Goal: Task Accomplishment & Management: Complete application form

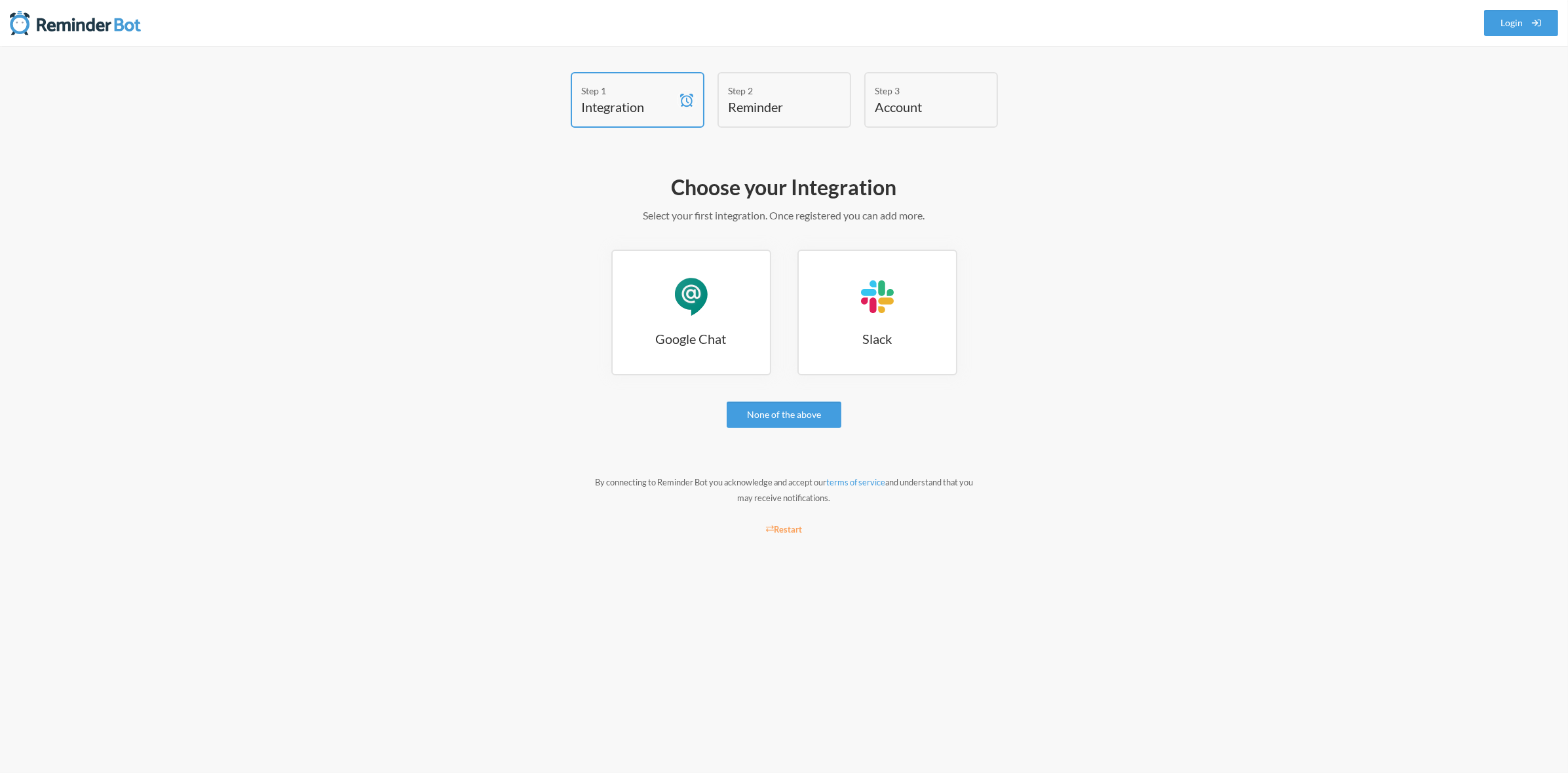
click at [766, 107] on h4 "Reminder" at bounding box center [774, 106] width 92 height 19
click at [621, 98] on h4 "Integration" at bounding box center [627, 106] width 92 height 19
click at [690, 290] on div "Google Chat" at bounding box center [691, 296] width 39 height 39
click at [734, 340] on h3 "Google Chat" at bounding box center [691, 339] width 158 height 19
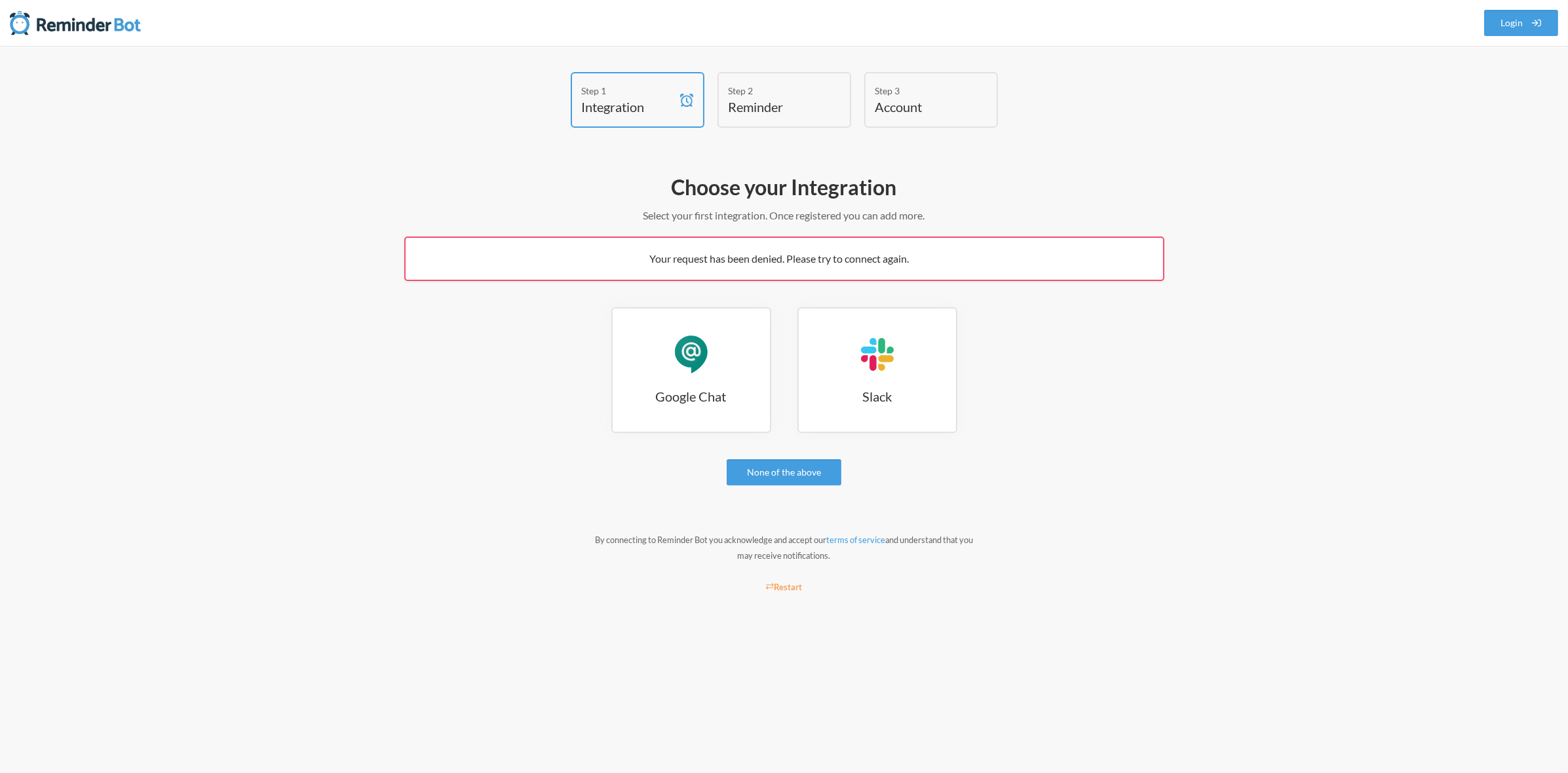
click at [798, 263] on span "Your request has been denied. Please try to connect again." at bounding box center [779, 258] width 259 height 13
click at [715, 355] on link "Google Chat Google Chat" at bounding box center [691, 370] width 160 height 126
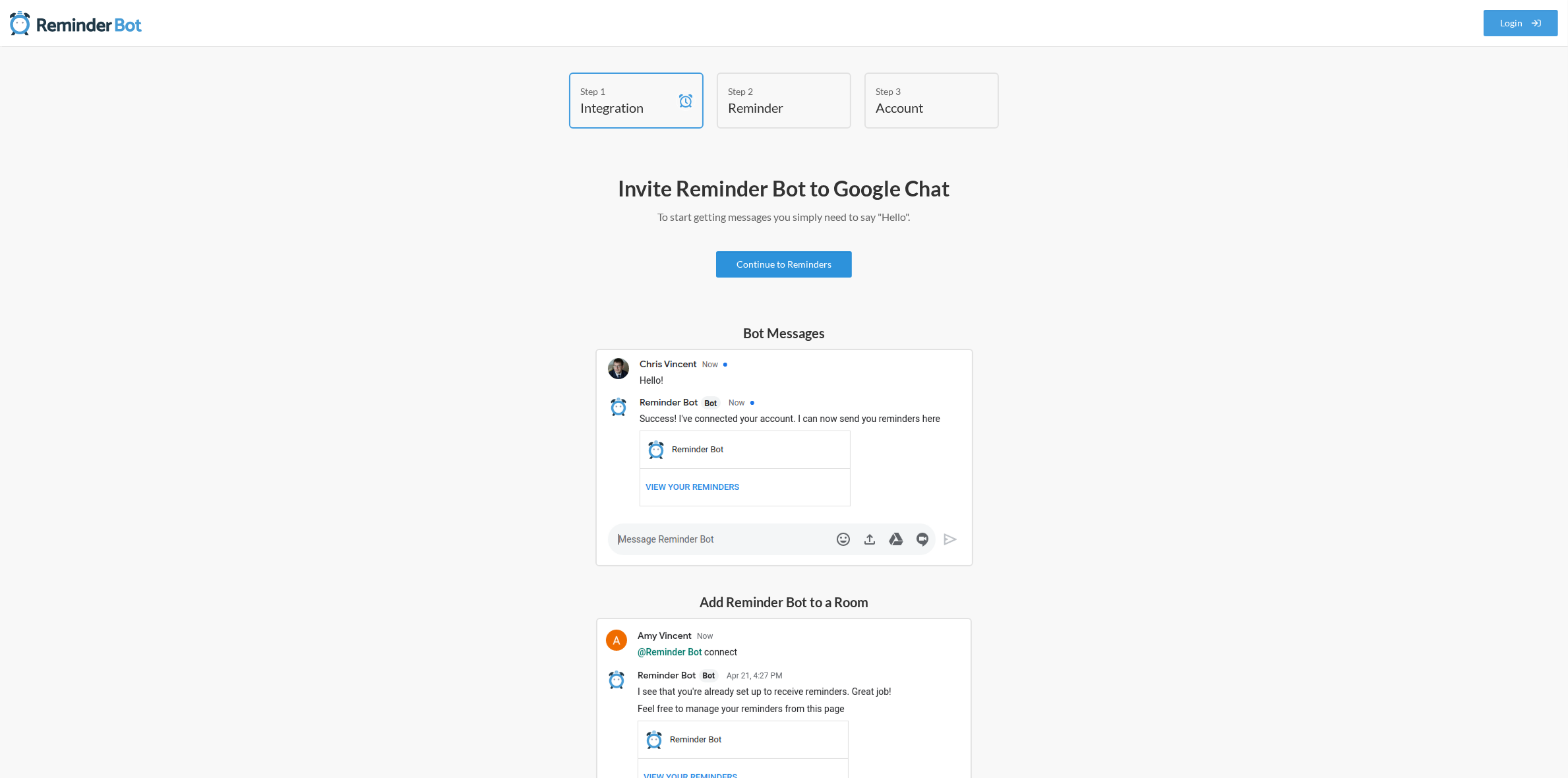
click at [783, 263] on link "Continue to Reminders" at bounding box center [783, 264] width 136 height 27
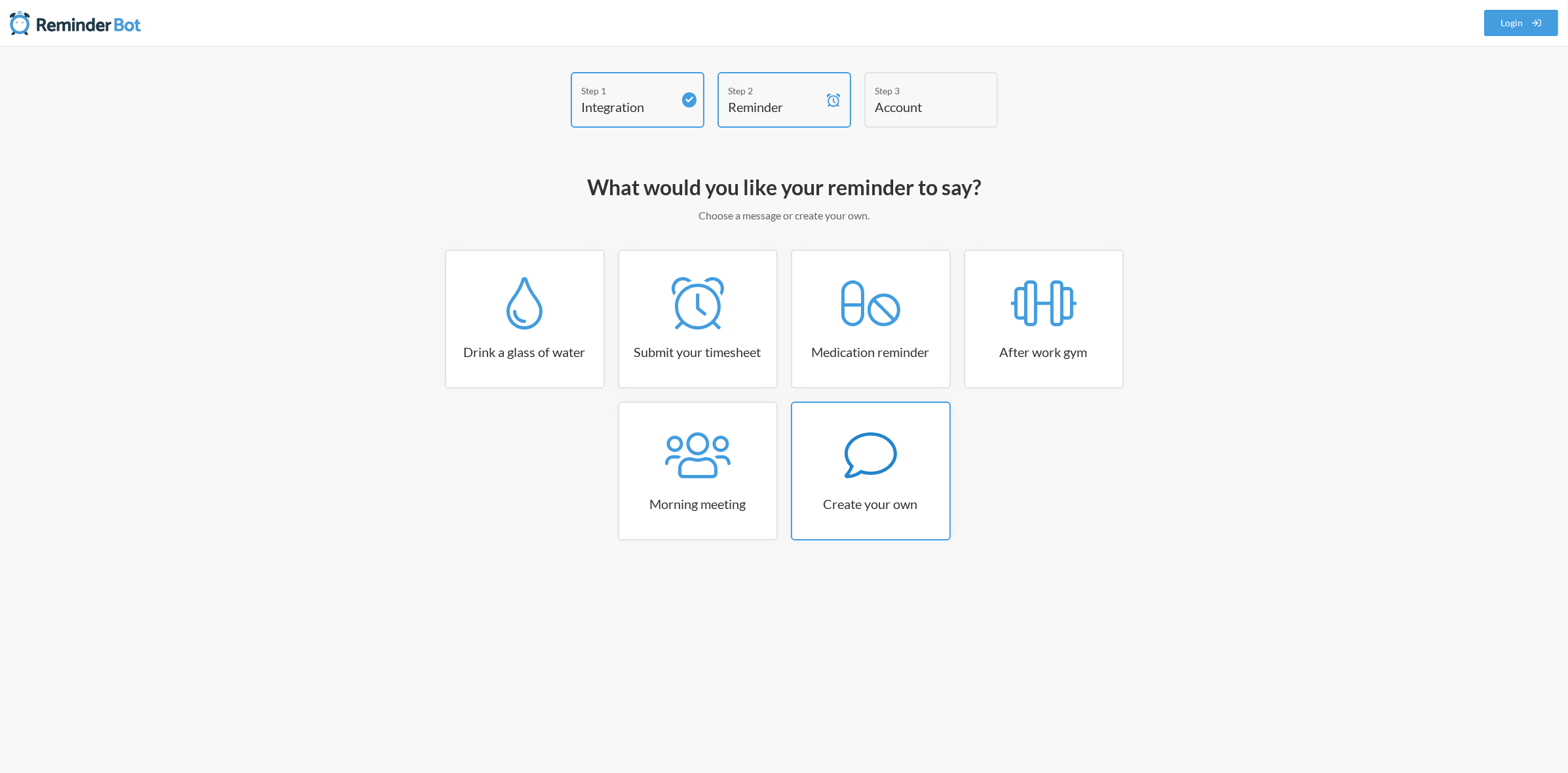
click at [826, 471] on div at bounding box center [871, 455] width 158 height 52
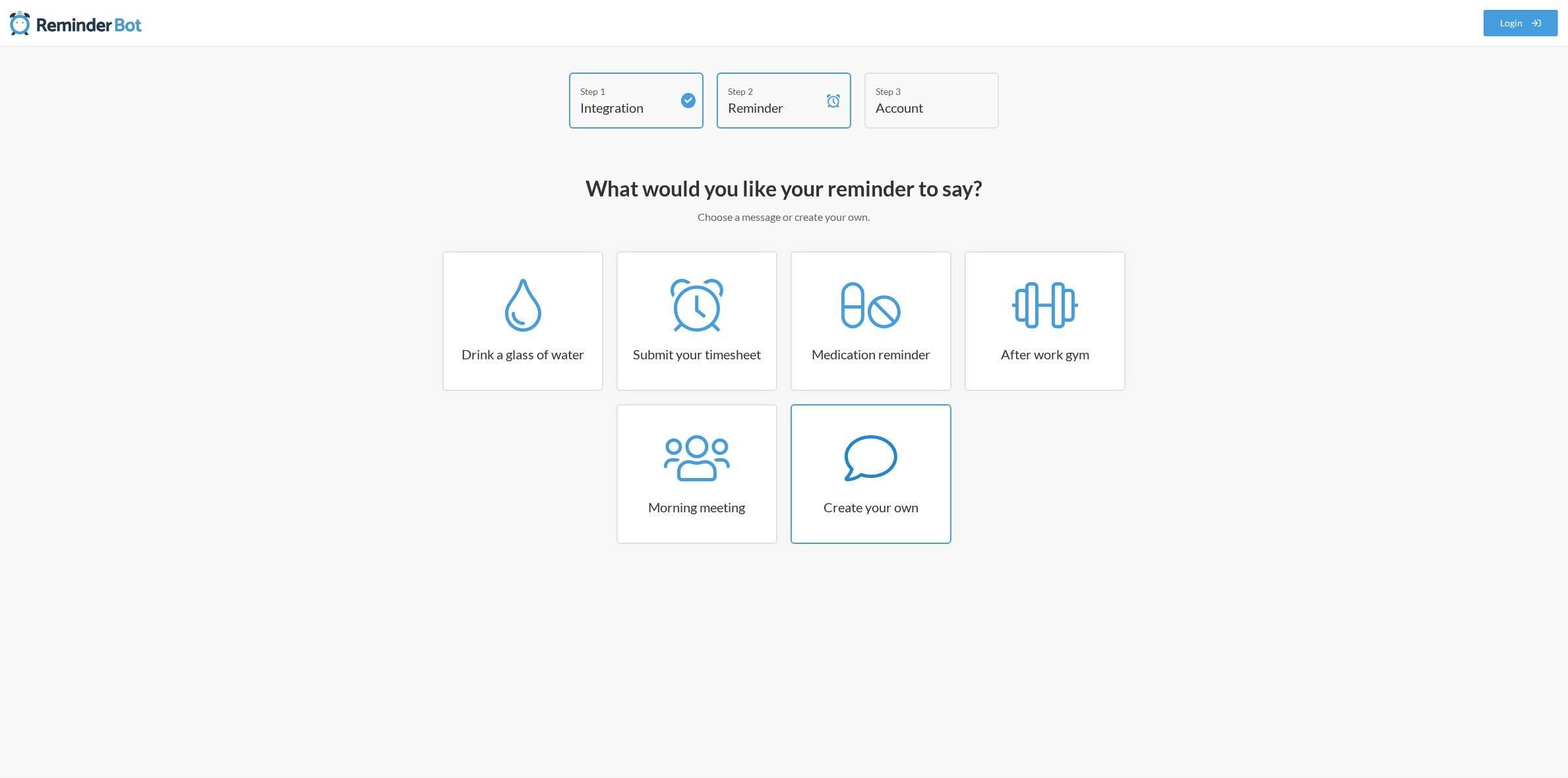
select select "09:30:00"
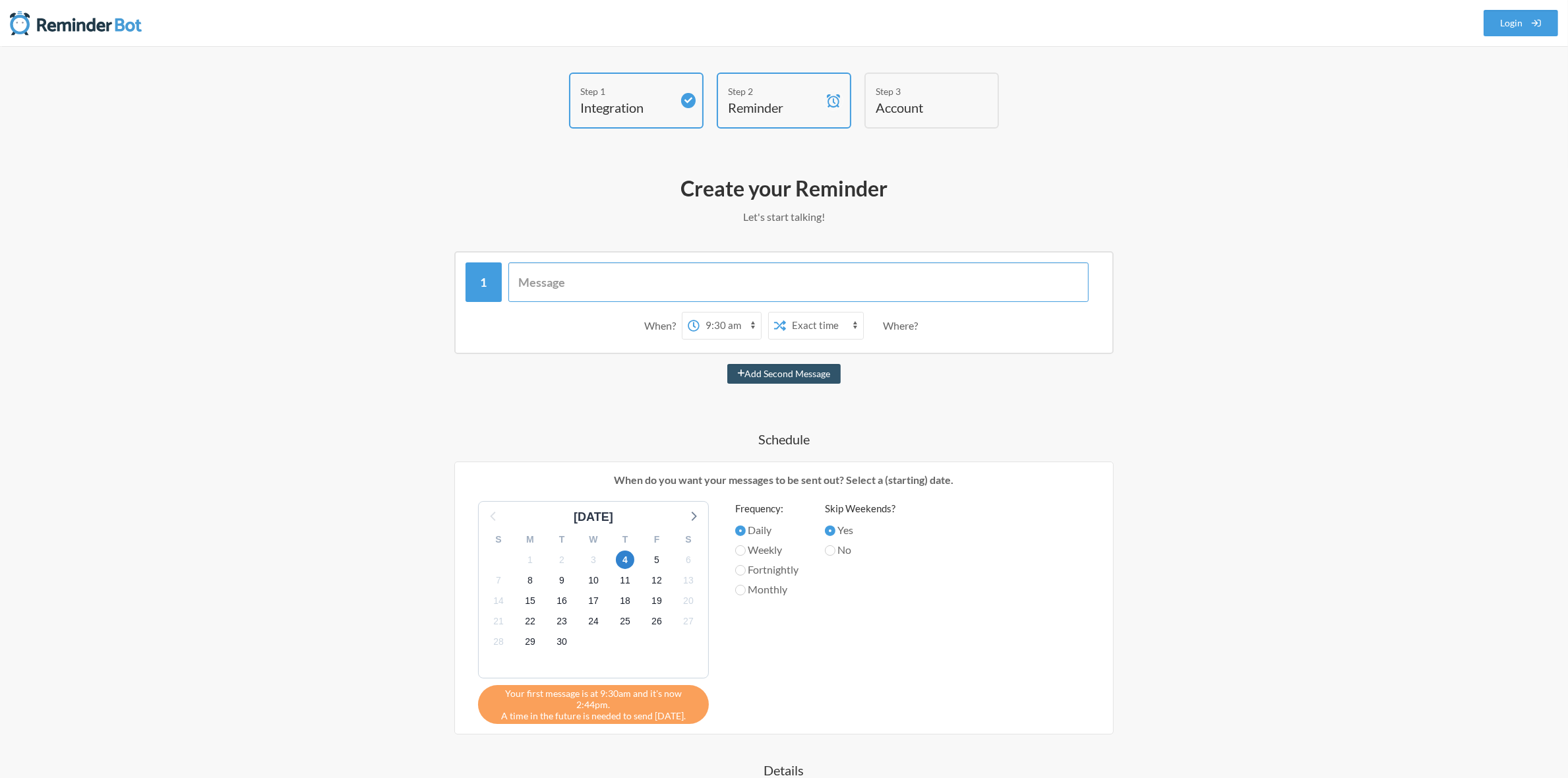
click at [561, 282] on input "text" at bounding box center [799, 282] width 581 height 40
paste input "@all: Here are the upcoming milestone dates for our 7.0.0 release tasks. We wou…"
click at [952, 282] on input "@all: Here are the upcoming milestone dates for our 7.0.0 release tasks. We wou…" at bounding box center [799, 282] width 581 height 40
type input "@all: Here are the upcoming milestone dates for our 7.0.0 release tasks. We wou…"
click at [617, 286] on input "@all: Here are the upcoming milestone dates for our 7.0.0 release tasks. We wou…" at bounding box center [799, 282] width 581 height 40
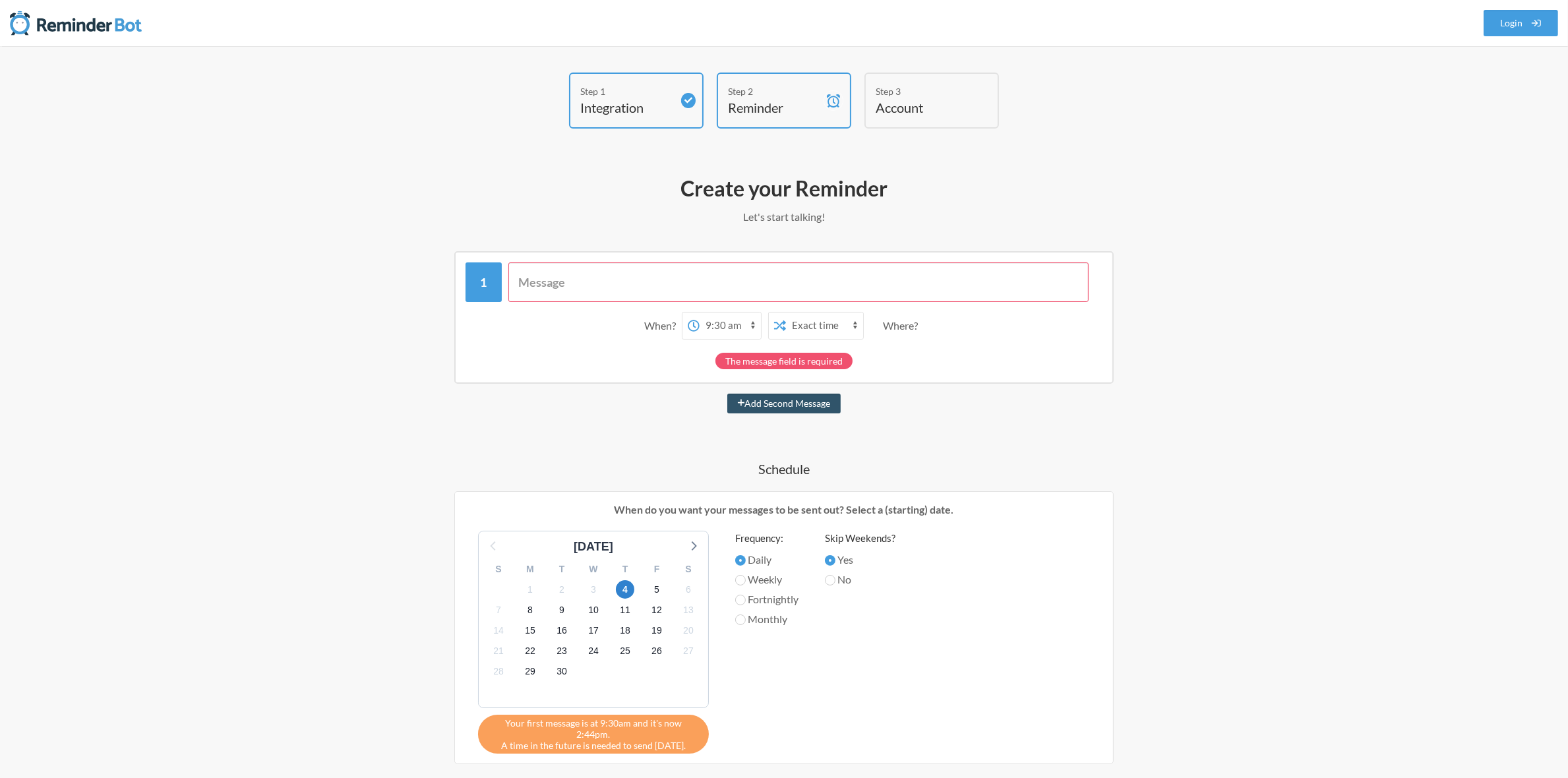
paste input "Identify all feature SMEs (Dev & QA) and update doc Jira - [DATE] (Planned End …"
type input "Identify all feature SMEs (Dev & QA) and update doc Jira - [DATE] (Planned End …"
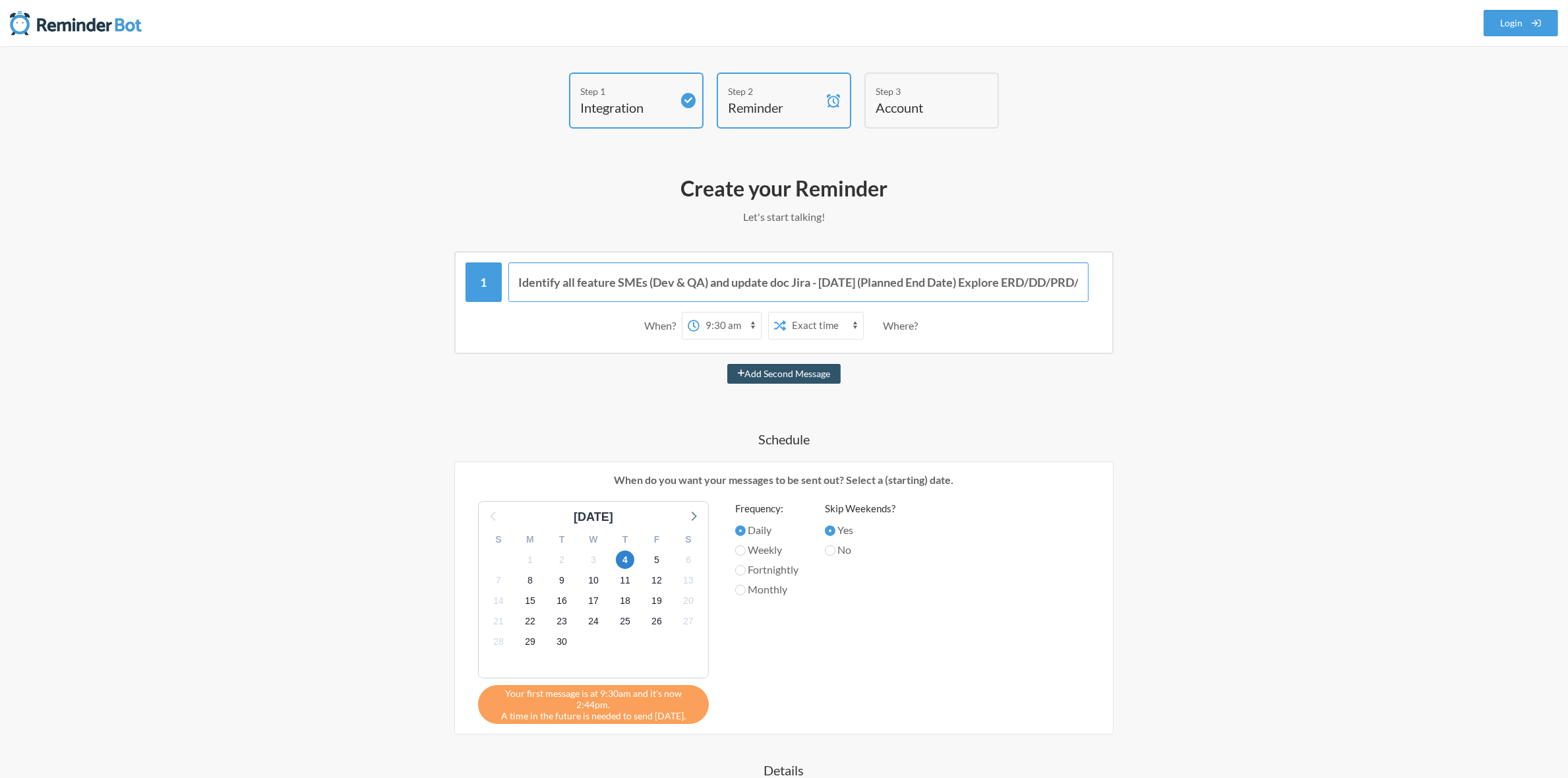
scroll to position [0, 673]
click at [775, 278] on input "Identify all feature SMEs (Dev & QA) and update doc Jira - [DATE] (Planned End …" at bounding box center [799, 282] width 581 height 40
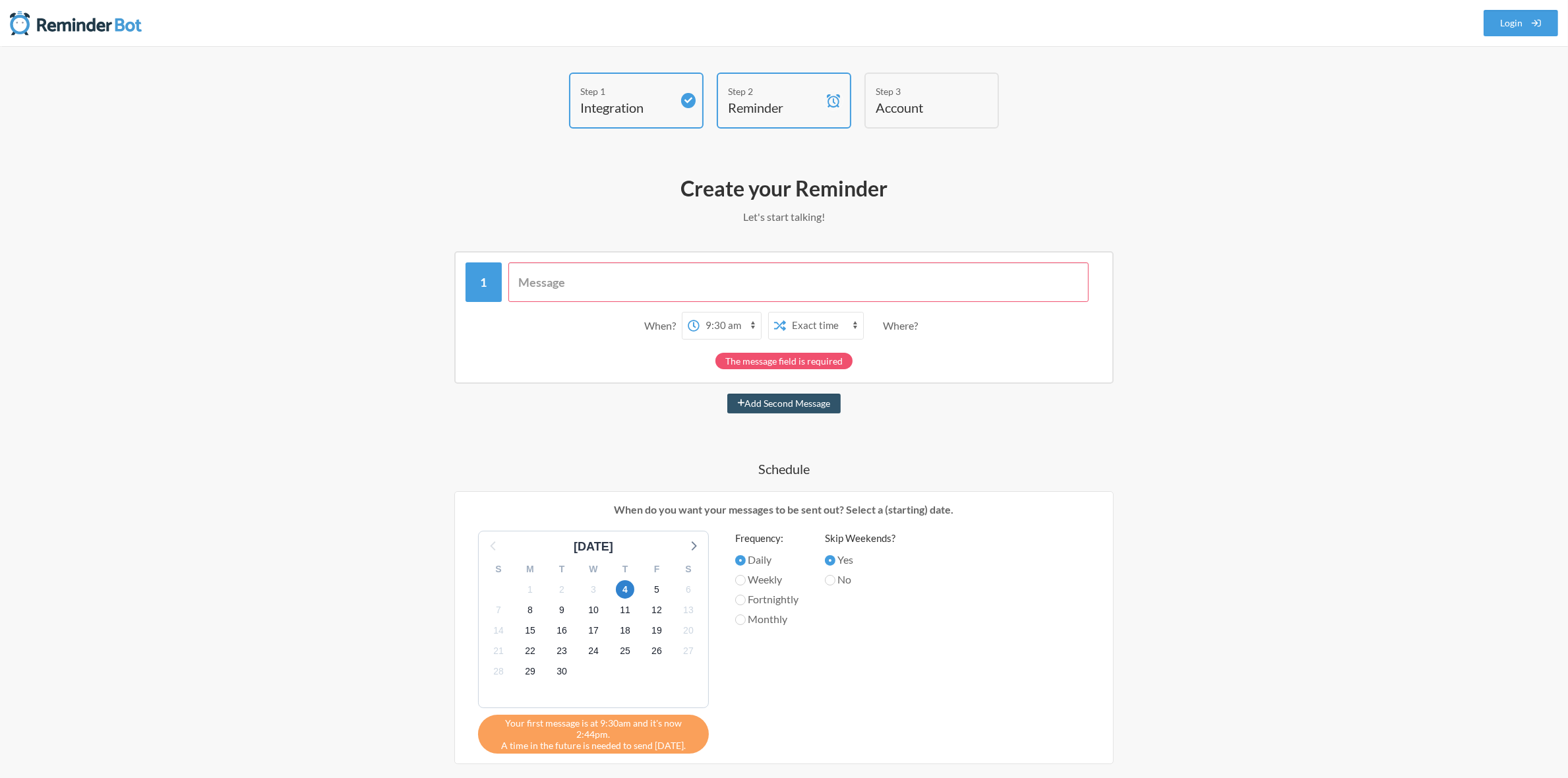
scroll to position [0, 0]
click at [778, 401] on button "Add Second Message" at bounding box center [784, 403] width 114 height 20
select select "10:30:00"
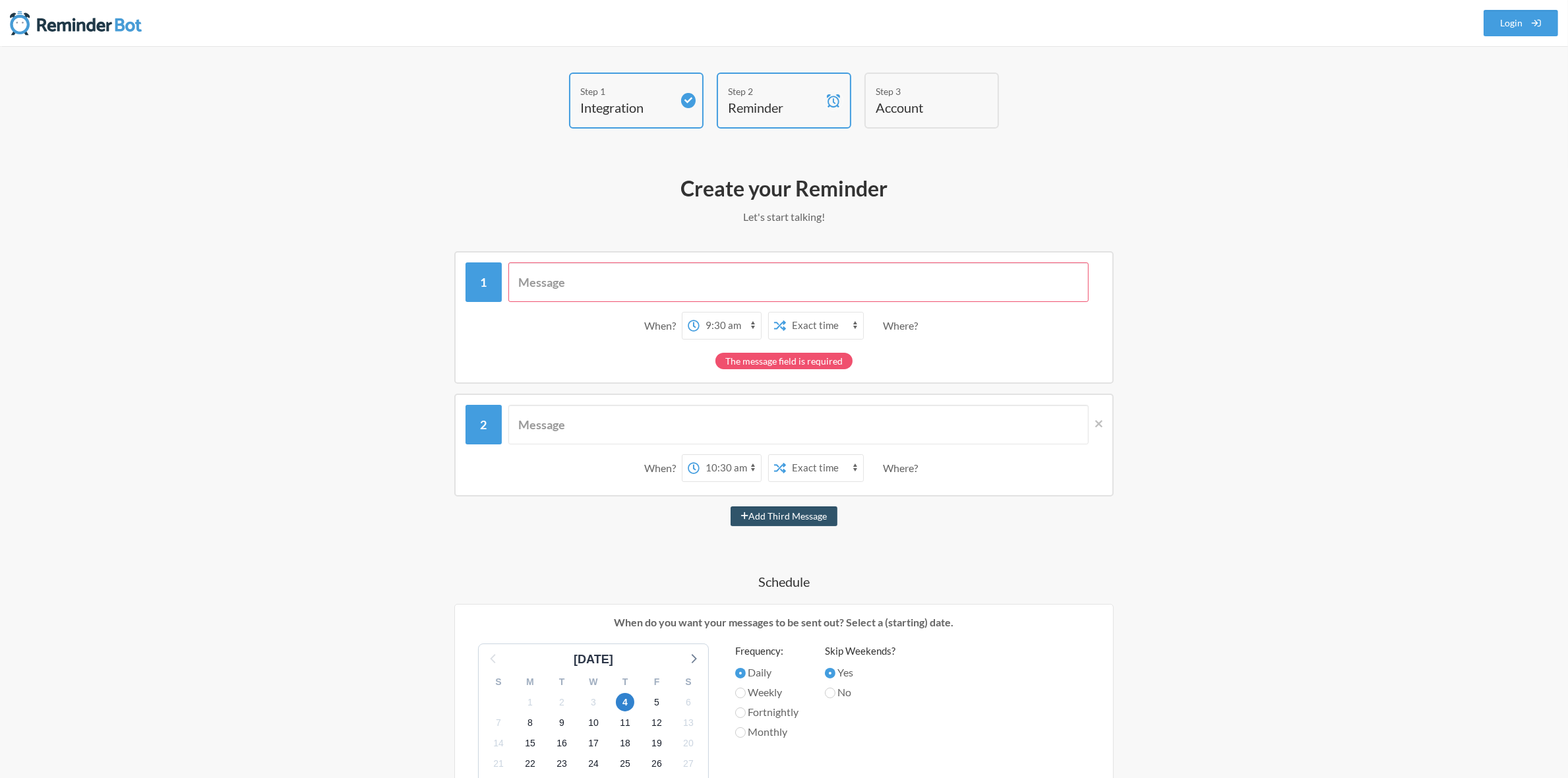
click at [534, 289] on input "text" at bounding box center [799, 282] width 581 height 40
click at [617, 284] on input "text" at bounding box center [799, 282] width 581 height 40
paste input "Identify all feature SMEs (Dev & QA) and update doc Jira - [DATE] (Planned End …"
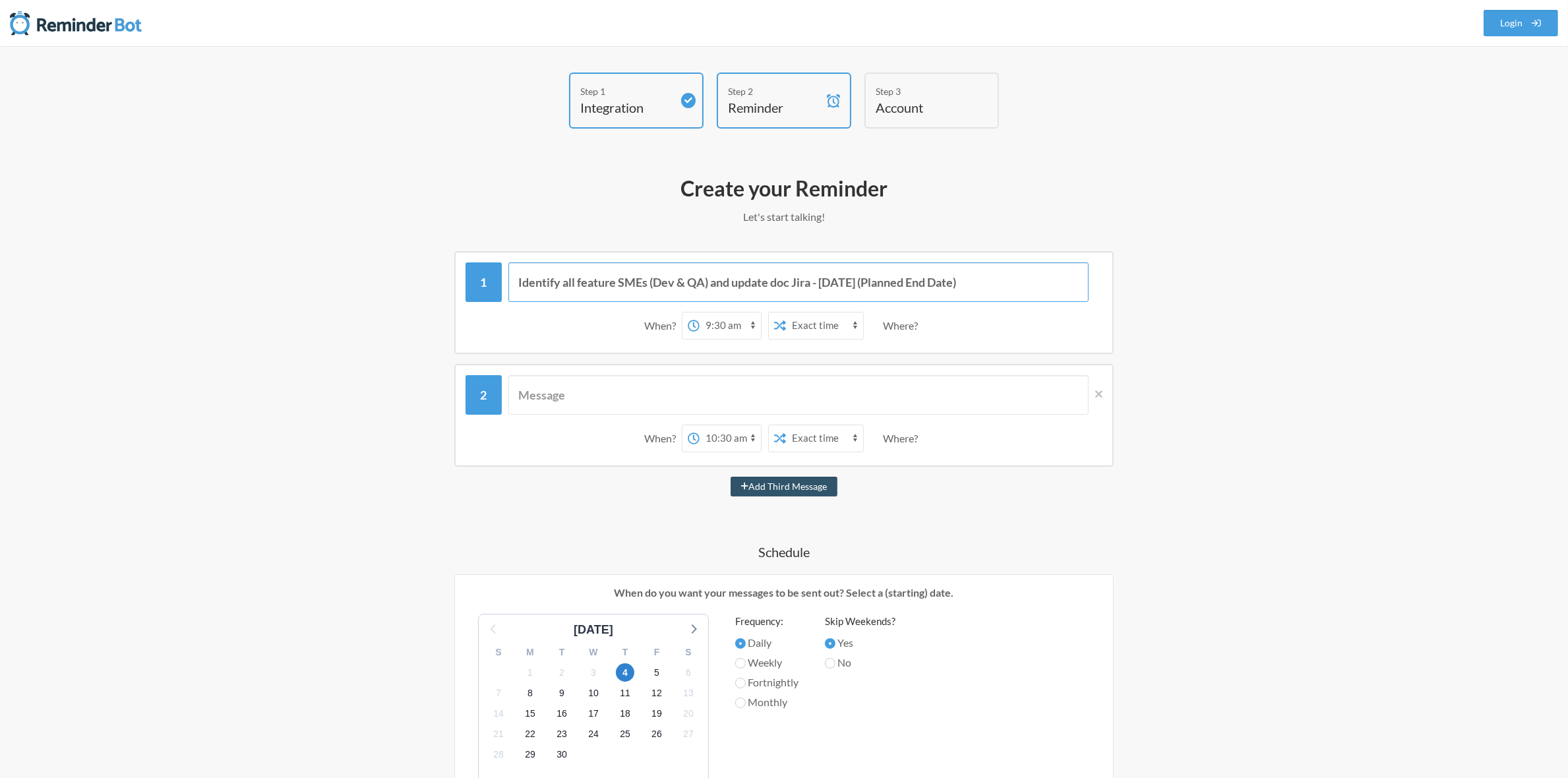
type input "Identify all feature SMEs (Dev & QA) and update doc Jira - [DATE] (Planned End …"
click at [724, 396] on input "text" at bounding box center [799, 394] width 581 height 40
paste input "Explore ERD/DD/PRD/write-ups and update Jira (all your features) - [DATE]"
type input "Explore ERD/DD/PRD/write-ups and update Jira (all your features) - [DATE]"
click at [763, 483] on button "Add Third Message" at bounding box center [784, 487] width 107 height 20
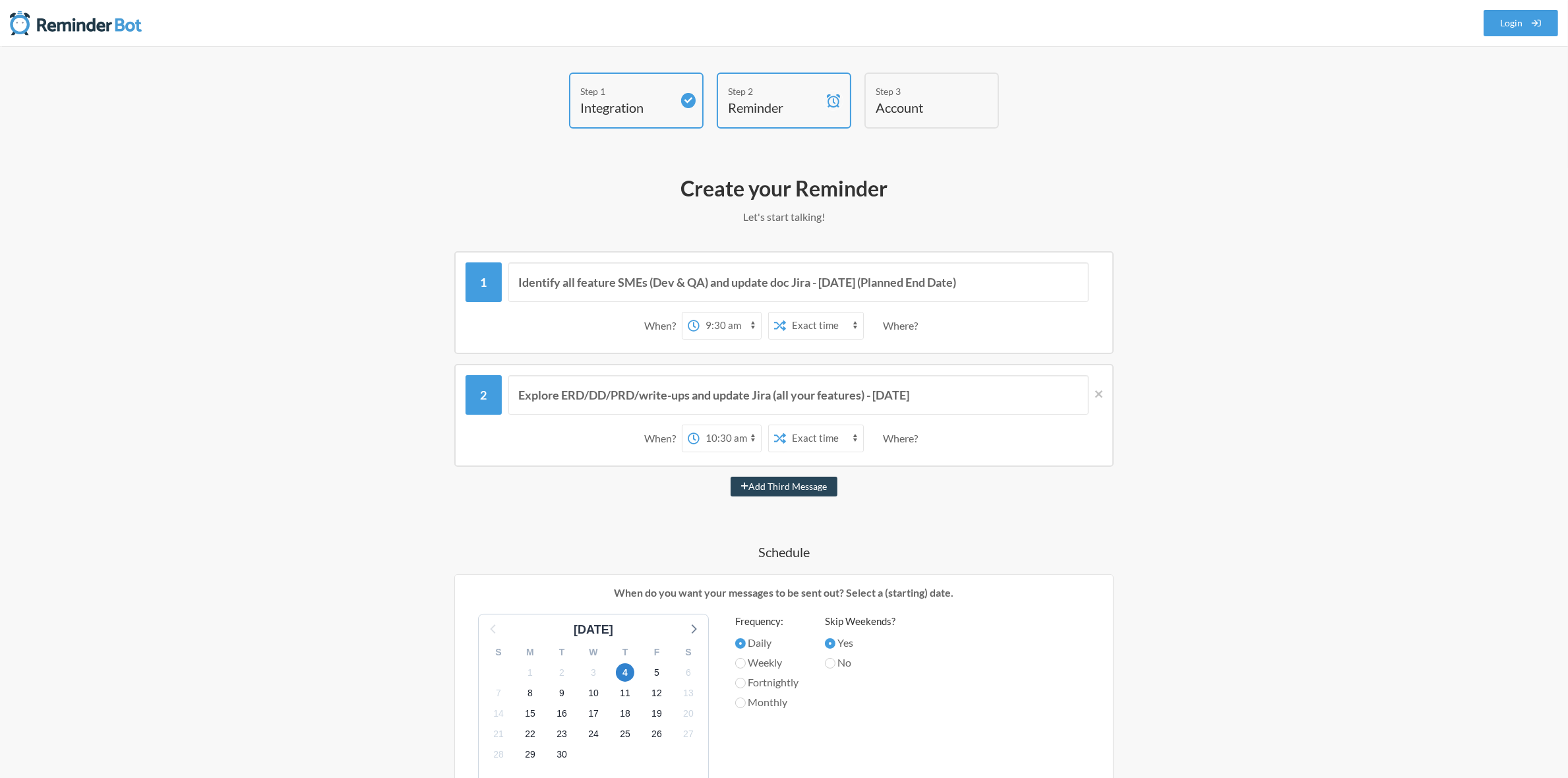
select select "11:30:00"
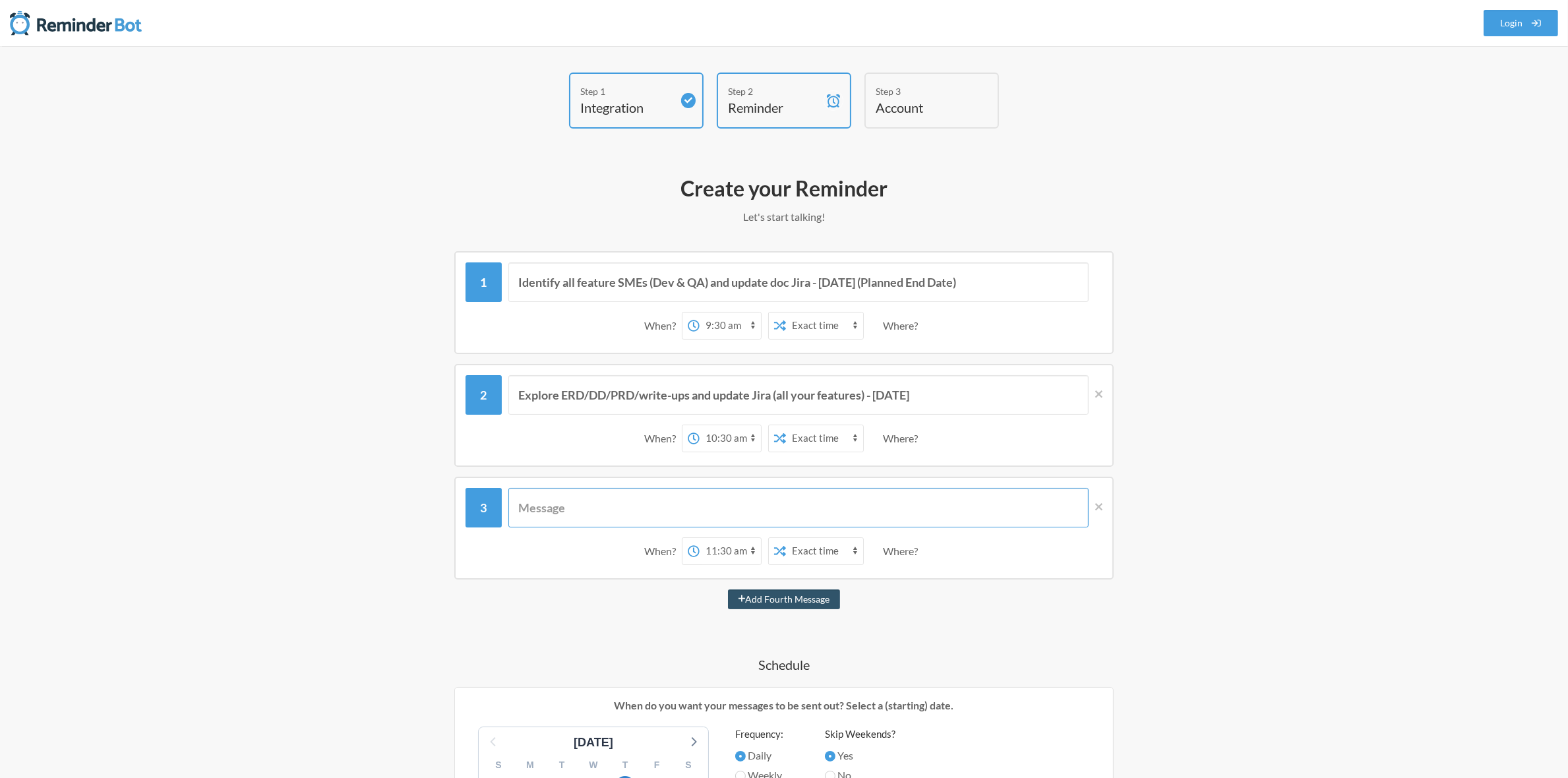
click at [700, 502] on input "text" at bounding box center [799, 507] width 581 height 40
paste input "Generate or Map Doc Jira IDs for all features in WSR - [DATE]"
type input "Generate or Map Doc Jira IDs for all features in WSR - [DATE]"
click at [796, 602] on button "Add Fourth Message" at bounding box center [784, 600] width 113 height 20
select select "12:30:00"
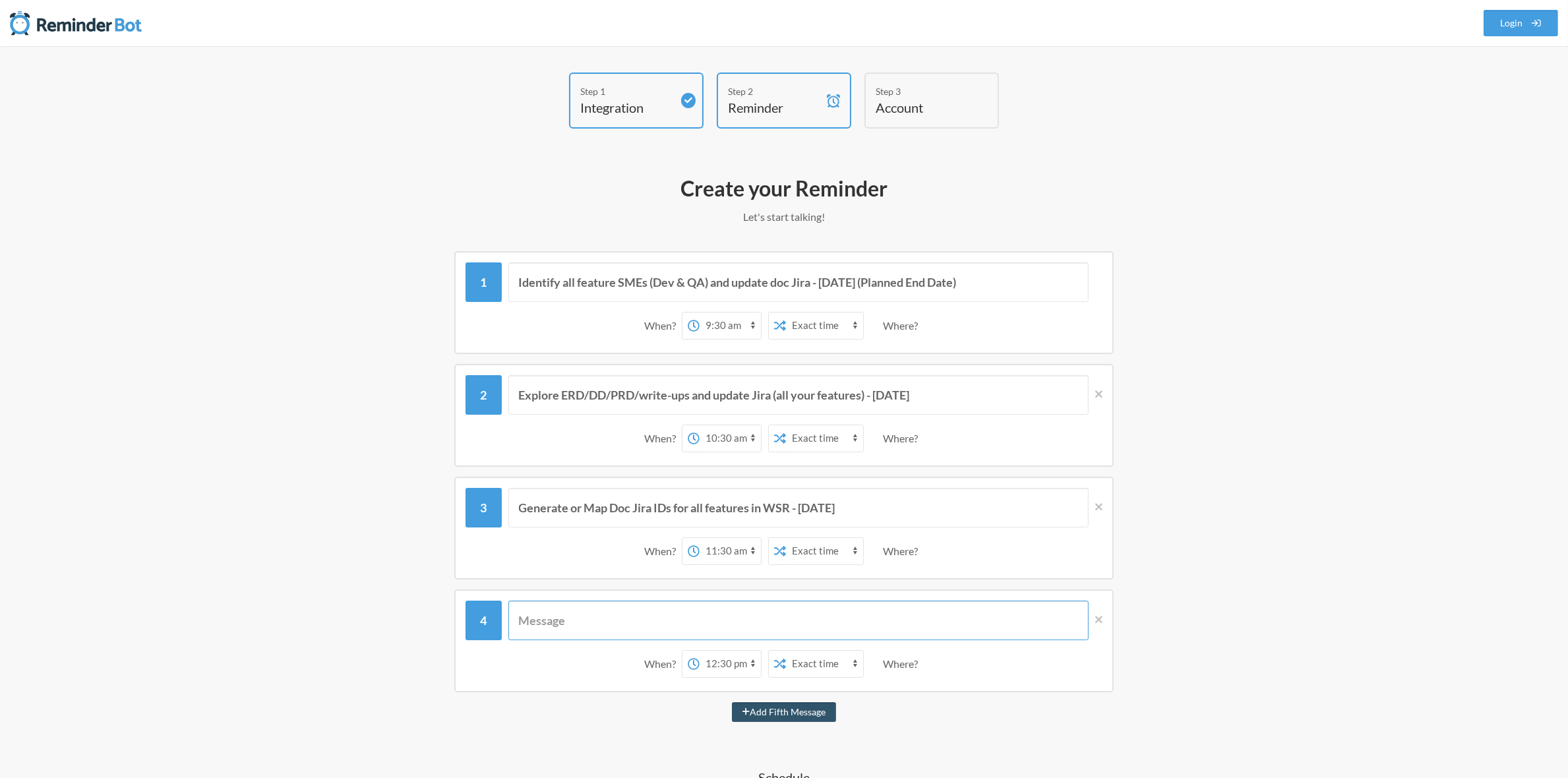
click at [717, 613] on input "text" at bounding box center [799, 620] width 581 height 40
paste input "Update feature size in [PERSON_NAME] (for all your features) -[DATE]"
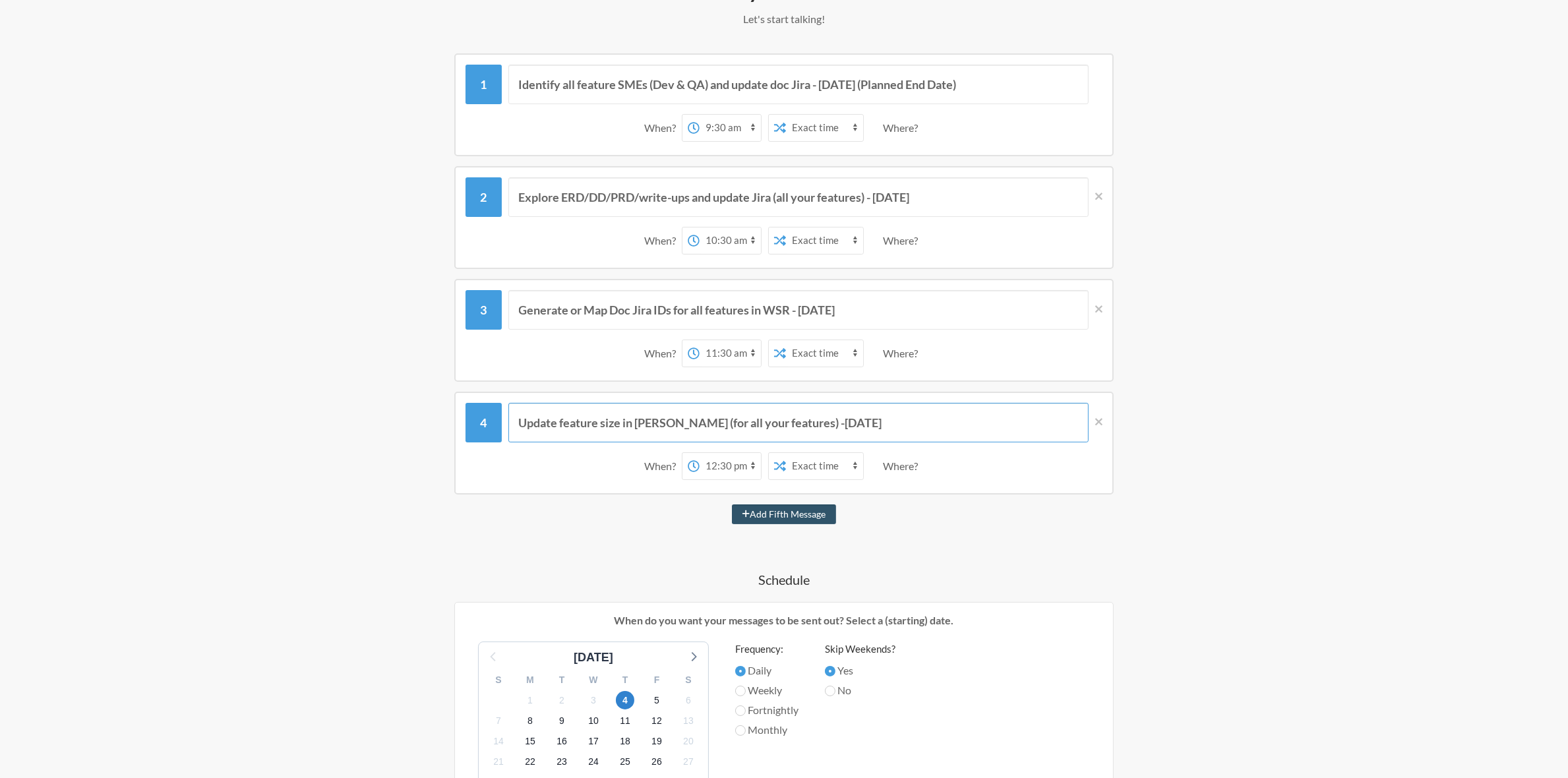
type input "Update feature size in [PERSON_NAME] (for all your features) -[DATE]"
click at [739, 129] on select "12:00 am 12:15 am 12:30 am 12:45 am 1:00 am 1:15 am 1:30 am 1:45 am 2:00 am 2:1…" at bounding box center [730, 128] width 61 height 27
select select "21:00:00"
click at [700, 115] on select "12:00 am 12:15 am 12:30 am 12:45 am 1:00 am 1:15 am 1:30 am 1:45 am 2:00 am 2:1…" at bounding box center [730, 128] width 61 height 27
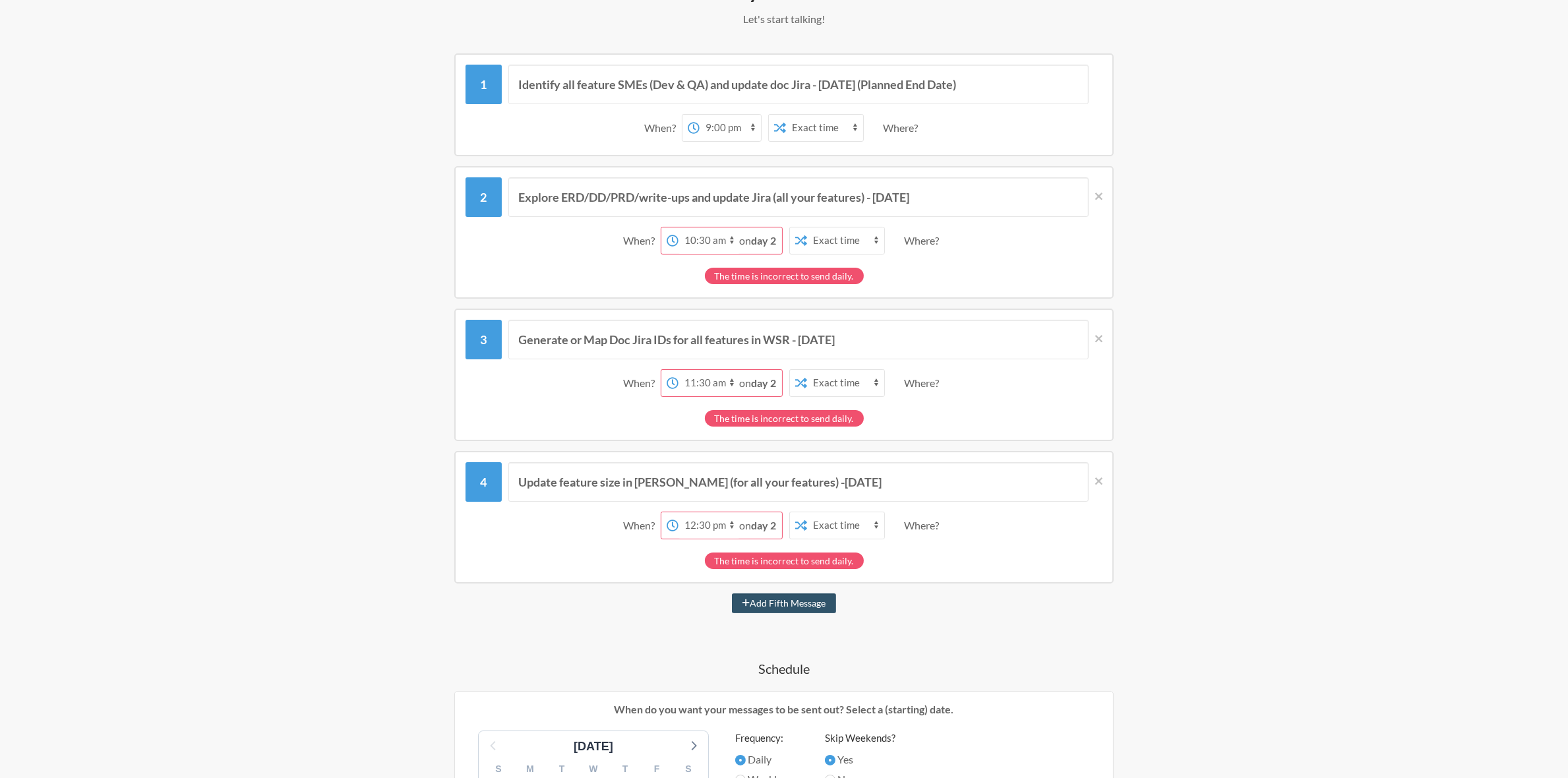
click at [848, 126] on select "Exact time Random time" at bounding box center [825, 128] width 77 height 27
click at [786, 115] on select "Exact time Random time" at bounding box center [825, 128] width 77 height 27
click at [893, 127] on div "Where?" at bounding box center [903, 128] width 41 height 28
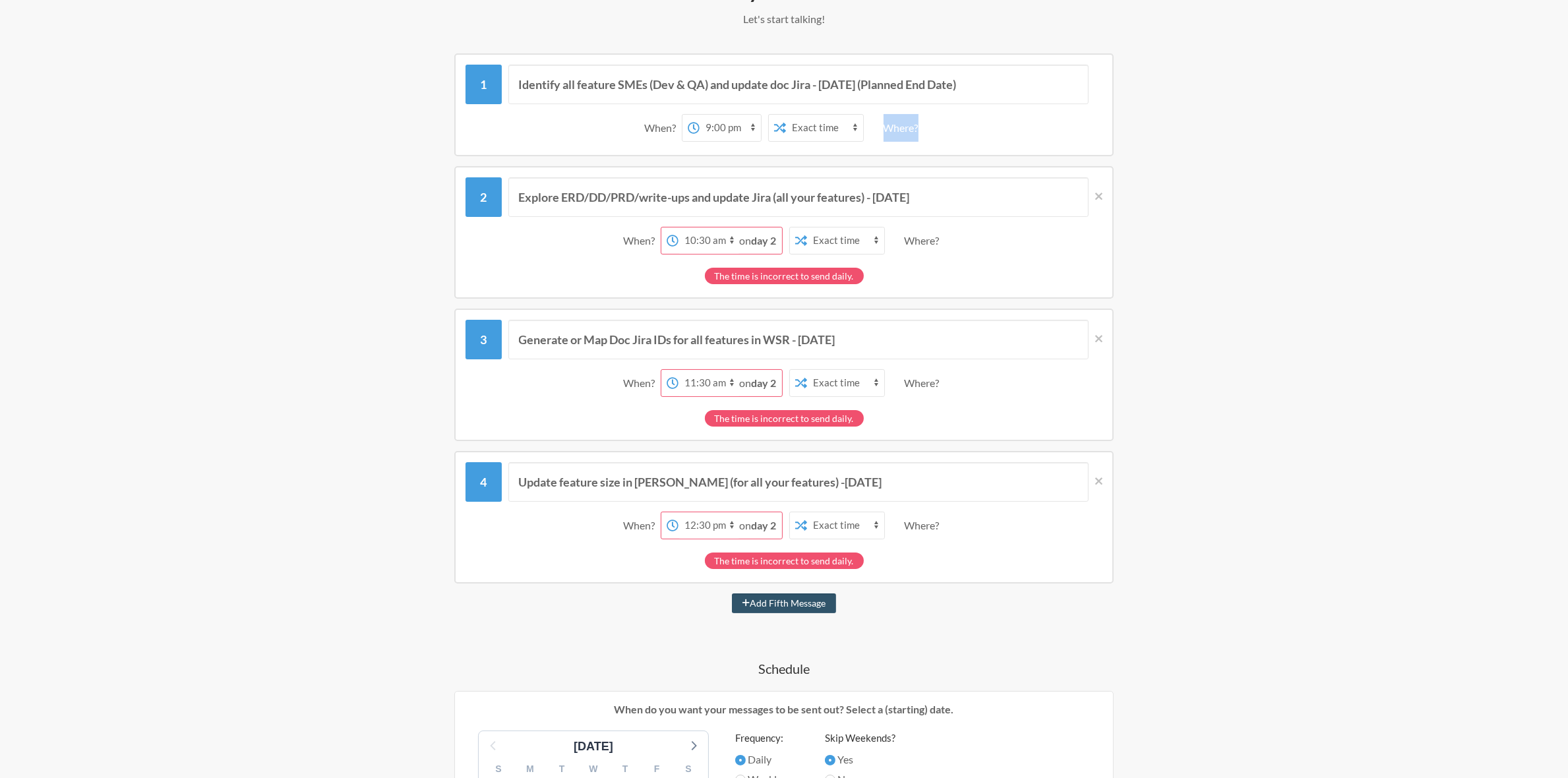
click at [731, 243] on select "12:00 am 12:15 am 12:30 am 12:45 am 1:00 am 1:15 am 1:30 am 1:45 am 2:00 am 2:1…" at bounding box center [709, 240] width 61 height 27
select select "21:00:00"
click at [678, 227] on select "12:00 am 12:15 am 12:30 am 12:45 am 1:00 am 1:15 am 1:30 am 1:45 am 2:00 am 2:1…" at bounding box center [709, 240] width 61 height 27
click at [751, 240] on span "on day 2" at bounding box center [757, 240] width 37 height 13
click at [751, 239] on span "on day 2" at bounding box center [757, 240] width 37 height 13
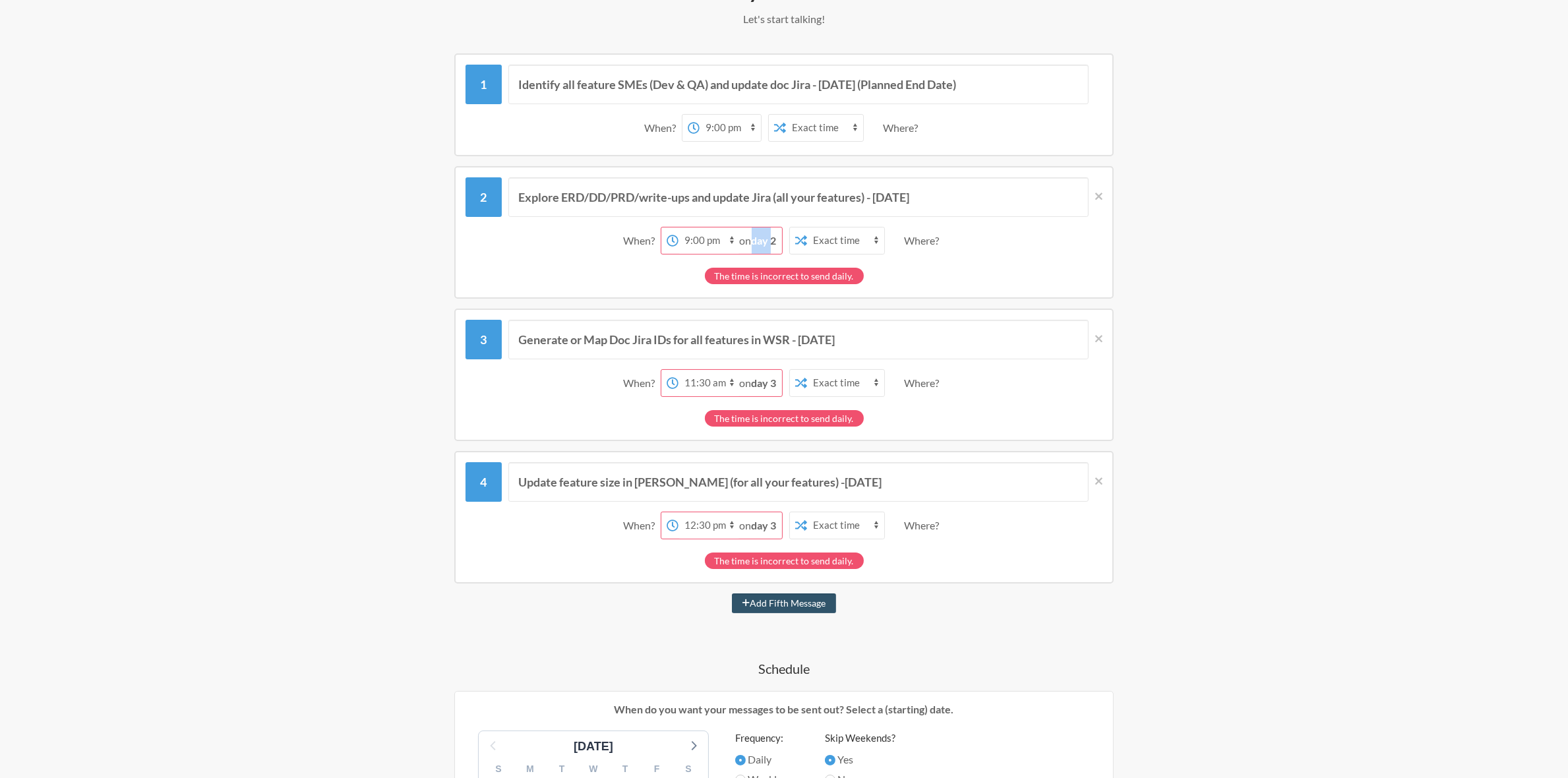
click at [751, 239] on span "on day 2" at bounding box center [757, 240] width 37 height 13
click at [740, 237] on span "on day 2" at bounding box center [757, 240] width 37 height 13
drag, startPoint x: 740, startPoint y: 237, endPoint x: 777, endPoint y: 236, distance: 37.0
click at [777, 236] on div "on day 2" at bounding box center [760, 240] width 43 height 27
click at [932, 239] on div "Where?" at bounding box center [925, 241] width 41 height 28
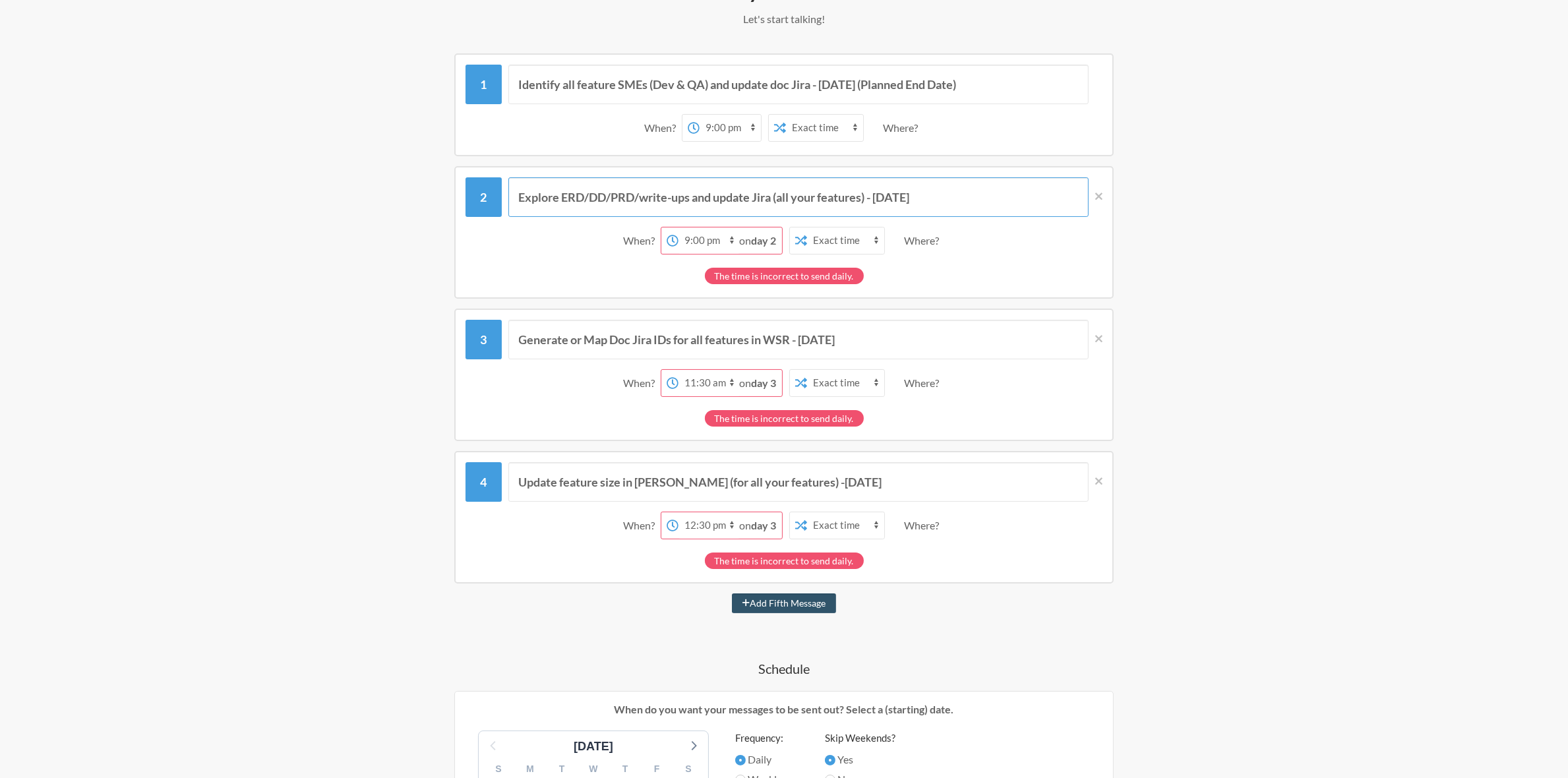
drag, startPoint x: 520, startPoint y: 193, endPoint x: 869, endPoint y: 193, distance: 349.0
click at [869, 193] on input "Explore ERD/DD/PRD/write-ups and update Jira (all your features) - [DATE]" at bounding box center [799, 197] width 581 height 40
click at [812, 83] on input "Identify all feature SMEs (Dev & QA) and update doc Jira - [DATE] (Planned End …" at bounding box center [799, 84] width 581 height 40
type input "Identify all feature SMEs (Dev & QA) and update doc Jira - [DATE] (Planned End …"
click at [731, 594] on button "Add Fifth Message" at bounding box center [783, 604] width 104 height 20
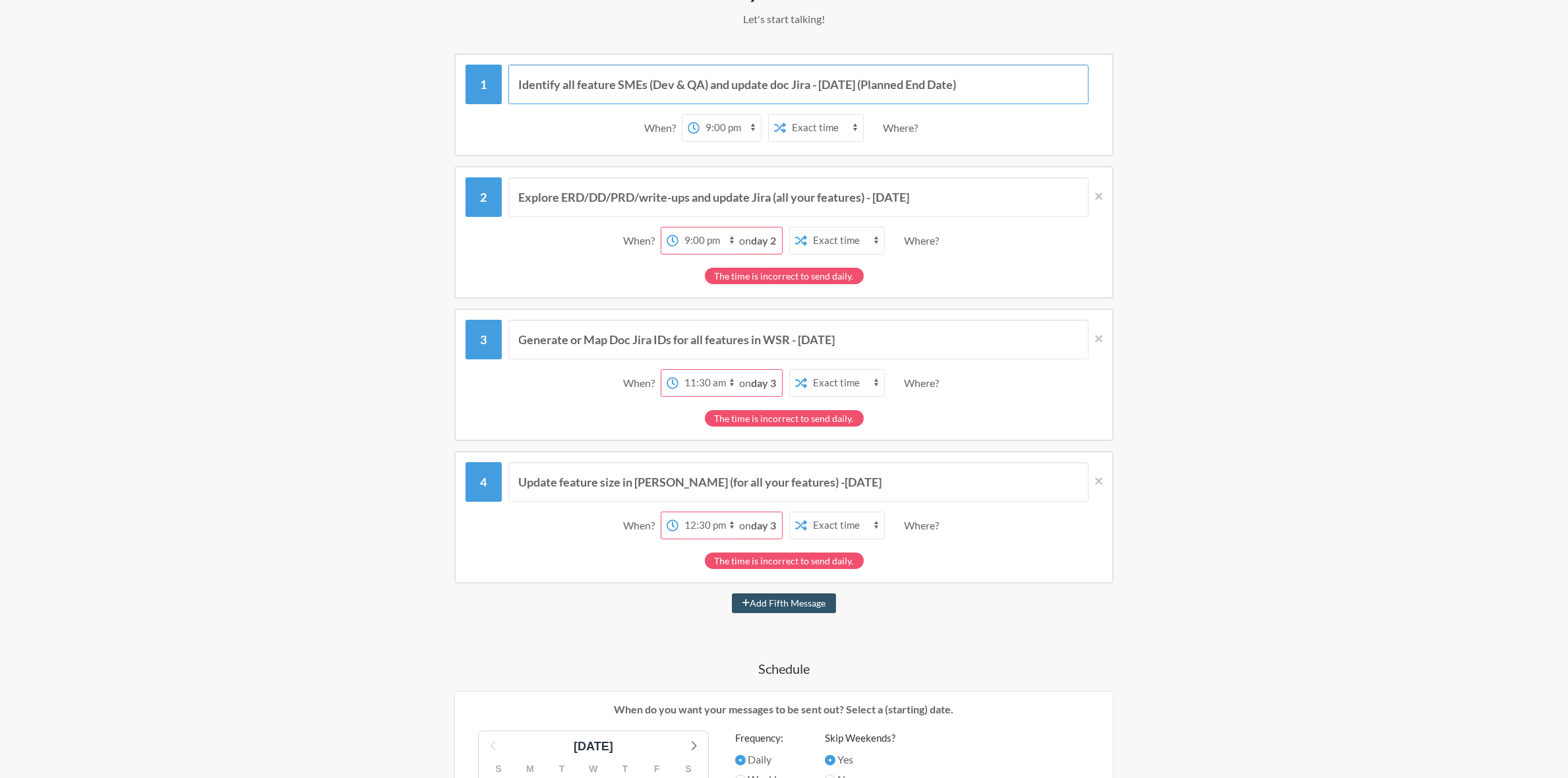
select select "13:30:00"
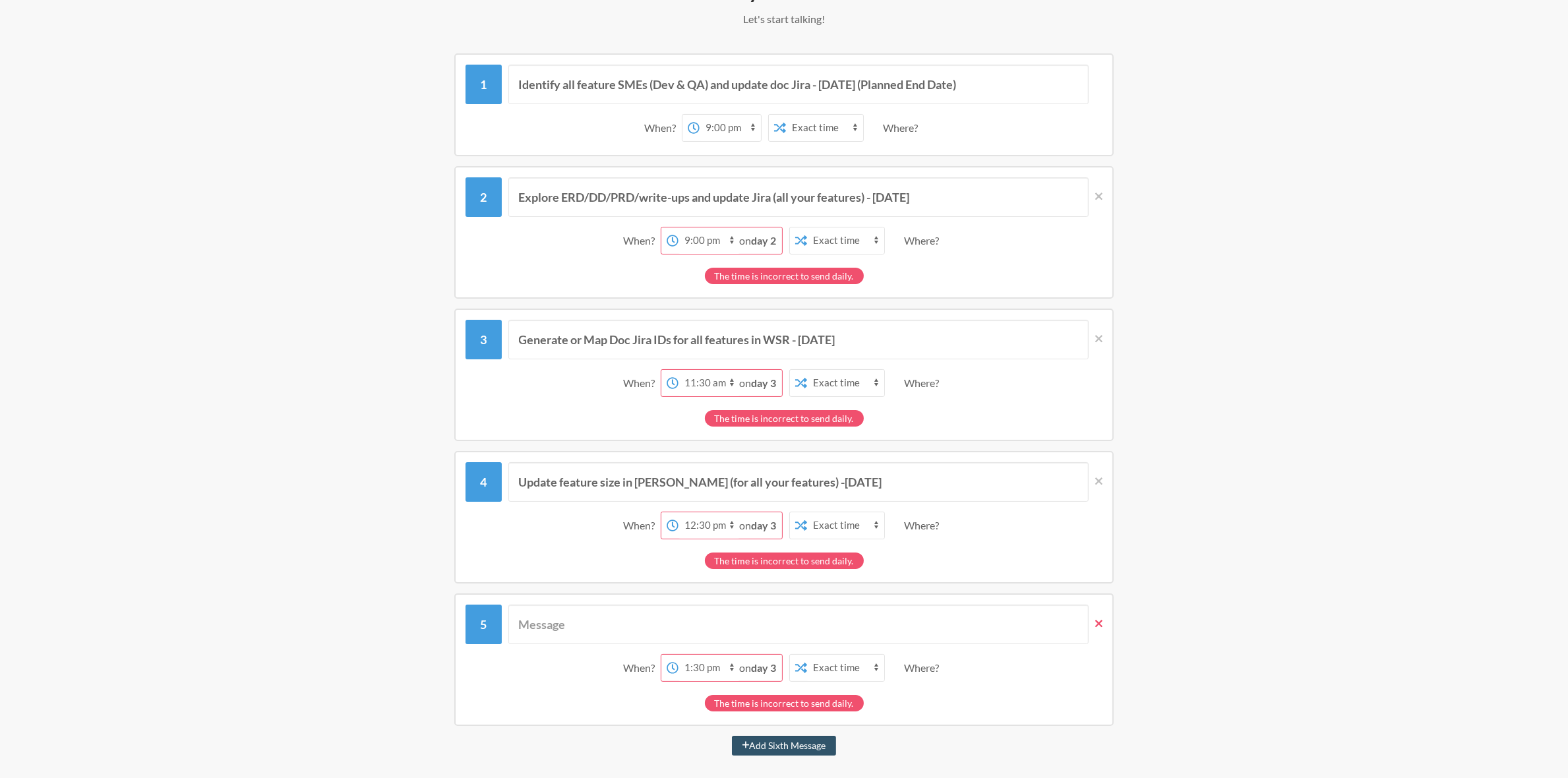
click at [1099, 620] on icon at bounding box center [1098, 622] width 7 height 7
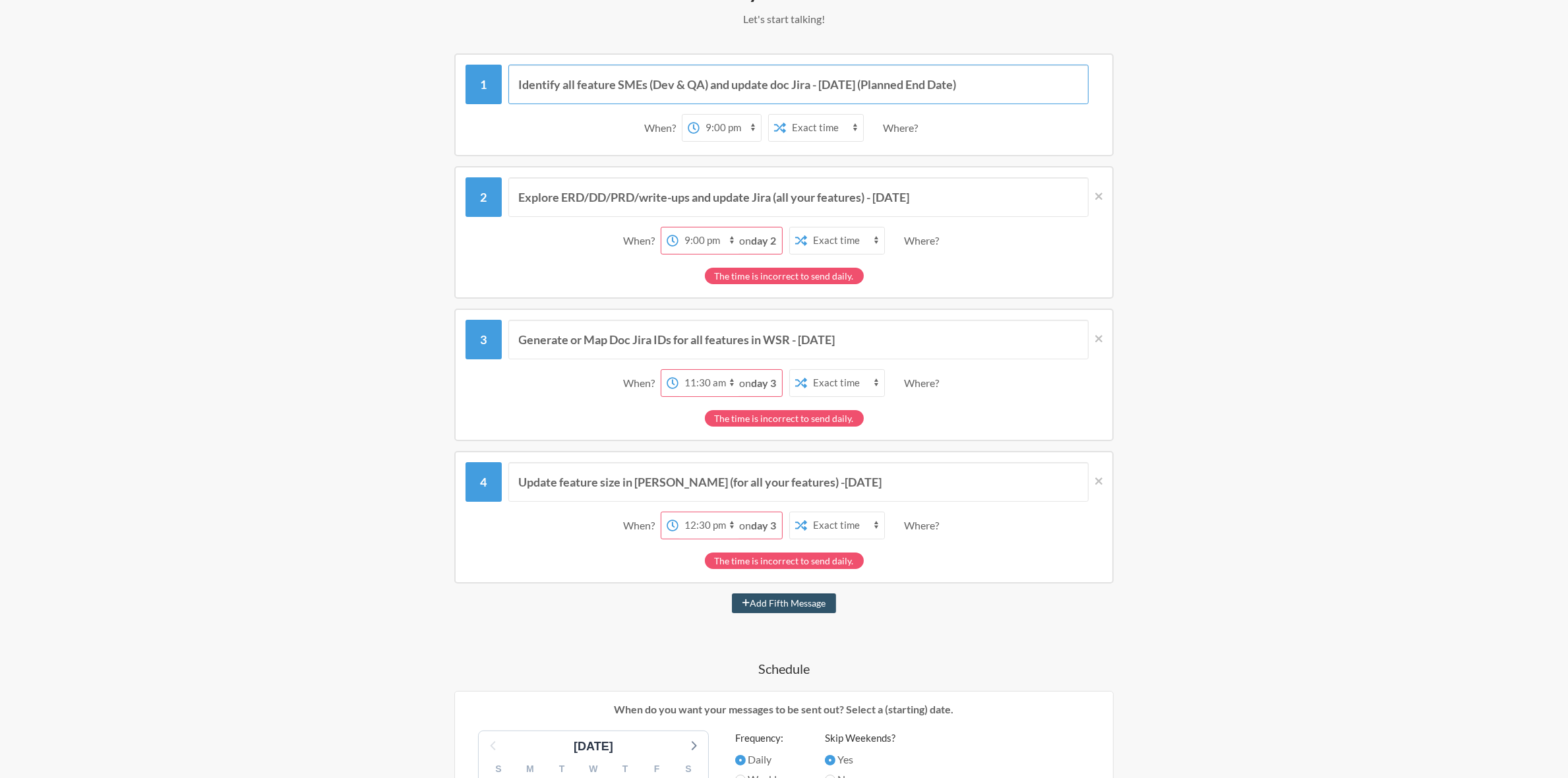
click at [813, 83] on input "Identify all feature SMEs (Dev & QA) and update doc Jira - [DATE] (Planned End …" at bounding box center [799, 84] width 581 height 40
paste input "Explore ERD/DD/PRD/write-ups and update Jira (all your features)"
drag, startPoint x: 926, startPoint y: 80, endPoint x: 964, endPoint y: 84, distance: 38.2
click at [964, 84] on input "Identify all feature SMEs (Dev & QA) and update doc Jira, Explore ERD/DD/PRD/wr…" at bounding box center [799, 84] width 581 height 40
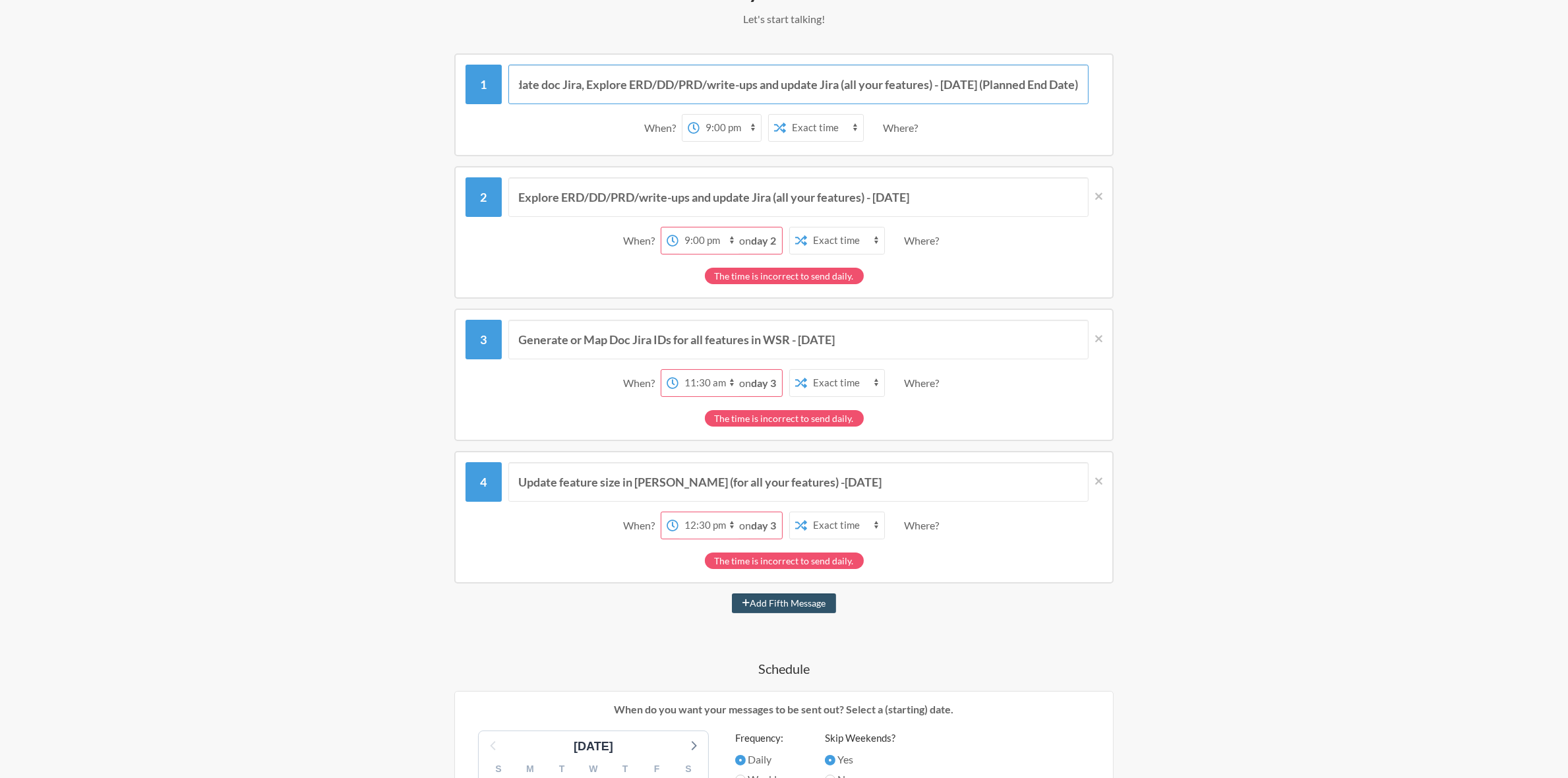
scroll to position [0, 233]
drag, startPoint x: 977, startPoint y: 84, endPoint x: 1084, endPoint y: 75, distance: 107.4
click at [1084, 75] on input "Identify all feature SMEs (Dev & QA) and update doc Jira, Explore ERD/DD/PRD/wr…" at bounding box center [799, 84] width 581 height 40
drag, startPoint x: 520, startPoint y: 335, endPoint x: 793, endPoint y: 339, distance: 273.0
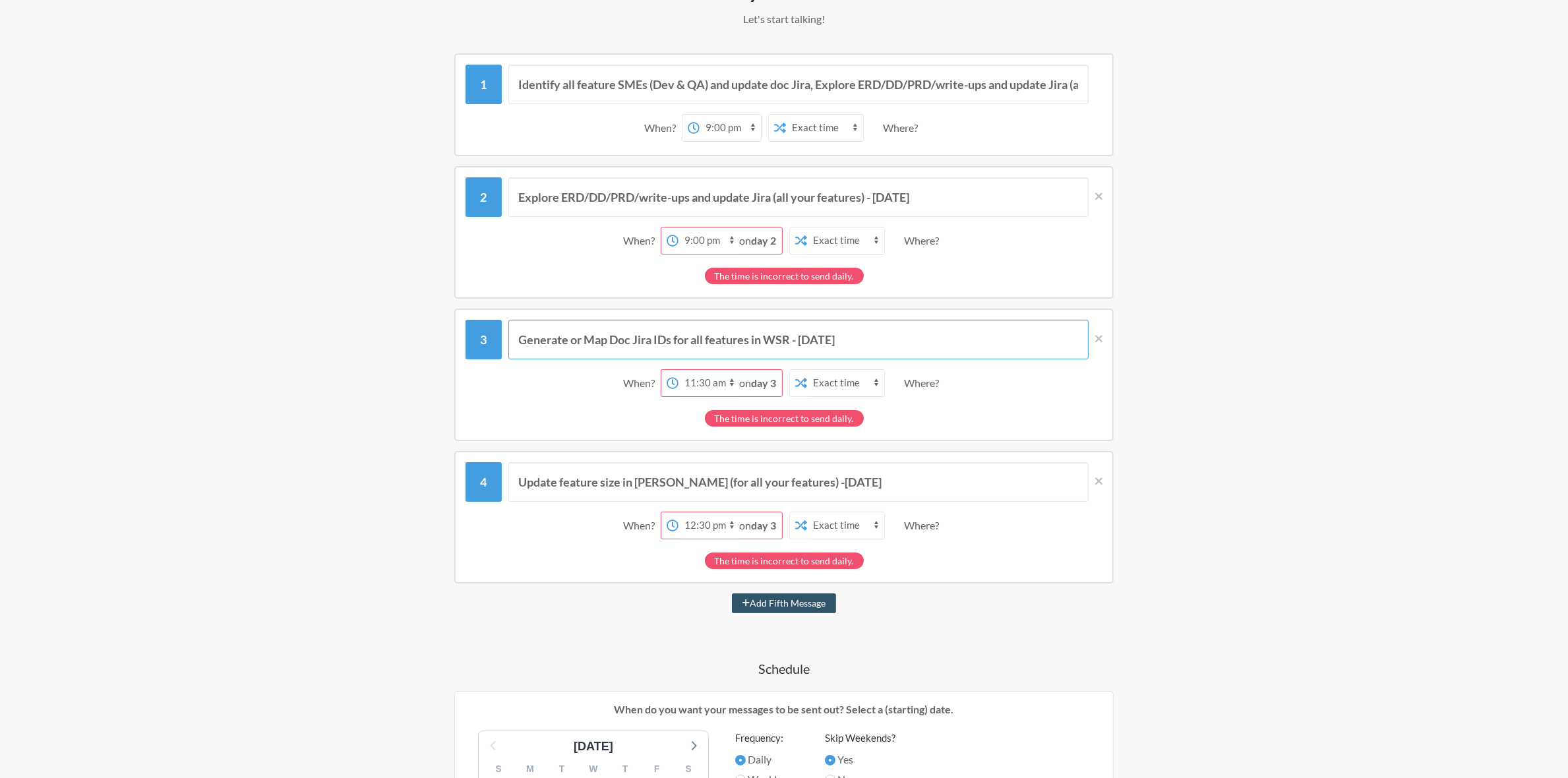
click at [793, 339] on input "Generate or Map Doc Jira IDs for all features in WSR - [DATE]" at bounding box center [799, 340] width 581 height 40
click at [999, 86] on input "Identify all feature SMEs (Dev & QA) and update doc Jira, Explore ERD/DD/PRD/wr…" at bounding box center [799, 84] width 581 height 40
paste input "Generate or Map Doc Jira IDs for all features in WSR"
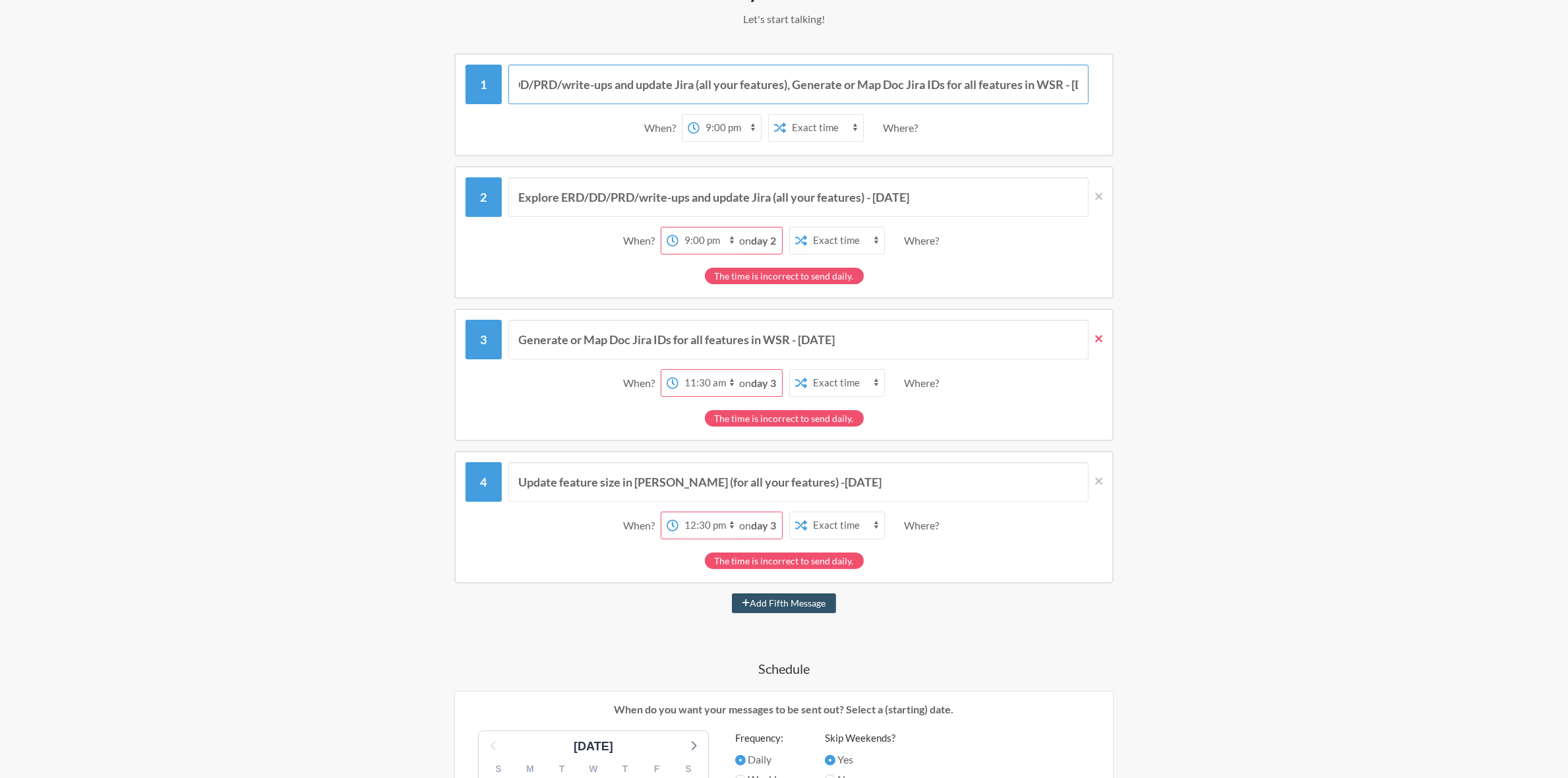
type input "Identify all feature SMEs (Dev & QA) and update doc Jira, Explore ERD/DD/PRD/wr…"
click at [1097, 346] on link at bounding box center [1095, 340] width 14 height 40
type input "Update feature size in [PERSON_NAME] (for all your features) -[DATE]"
select select "12:30:00"
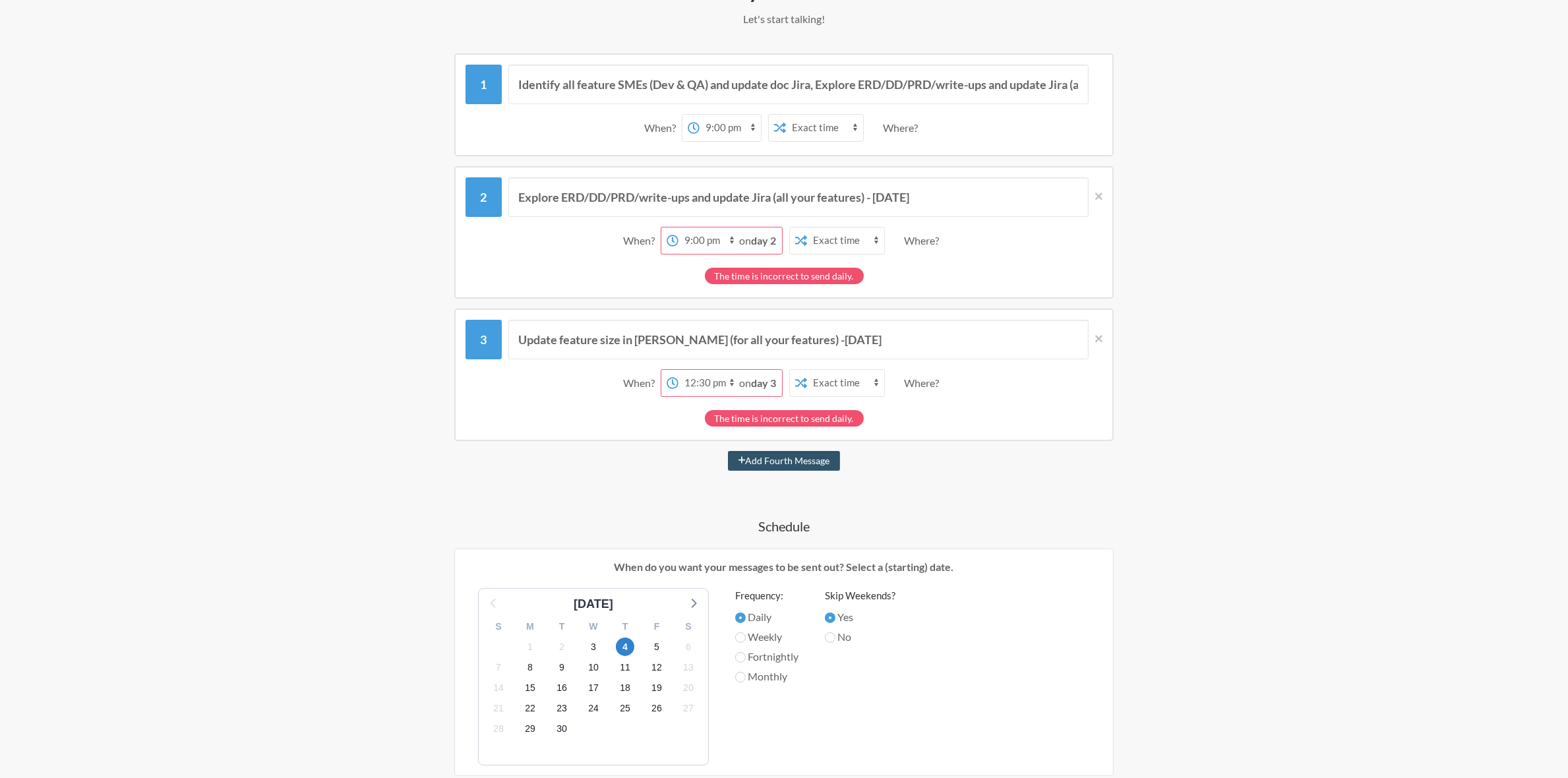
click at [1103, 190] on div "Explore ERD/DD/PRD/write-ups and update Jira (all your features) - [DATE] When?…" at bounding box center [783, 233] width 659 height 133
click at [1099, 192] on icon at bounding box center [1098, 196] width 7 height 12
type input "Update feature size in [PERSON_NAME] (for all your features) -[DATE]"
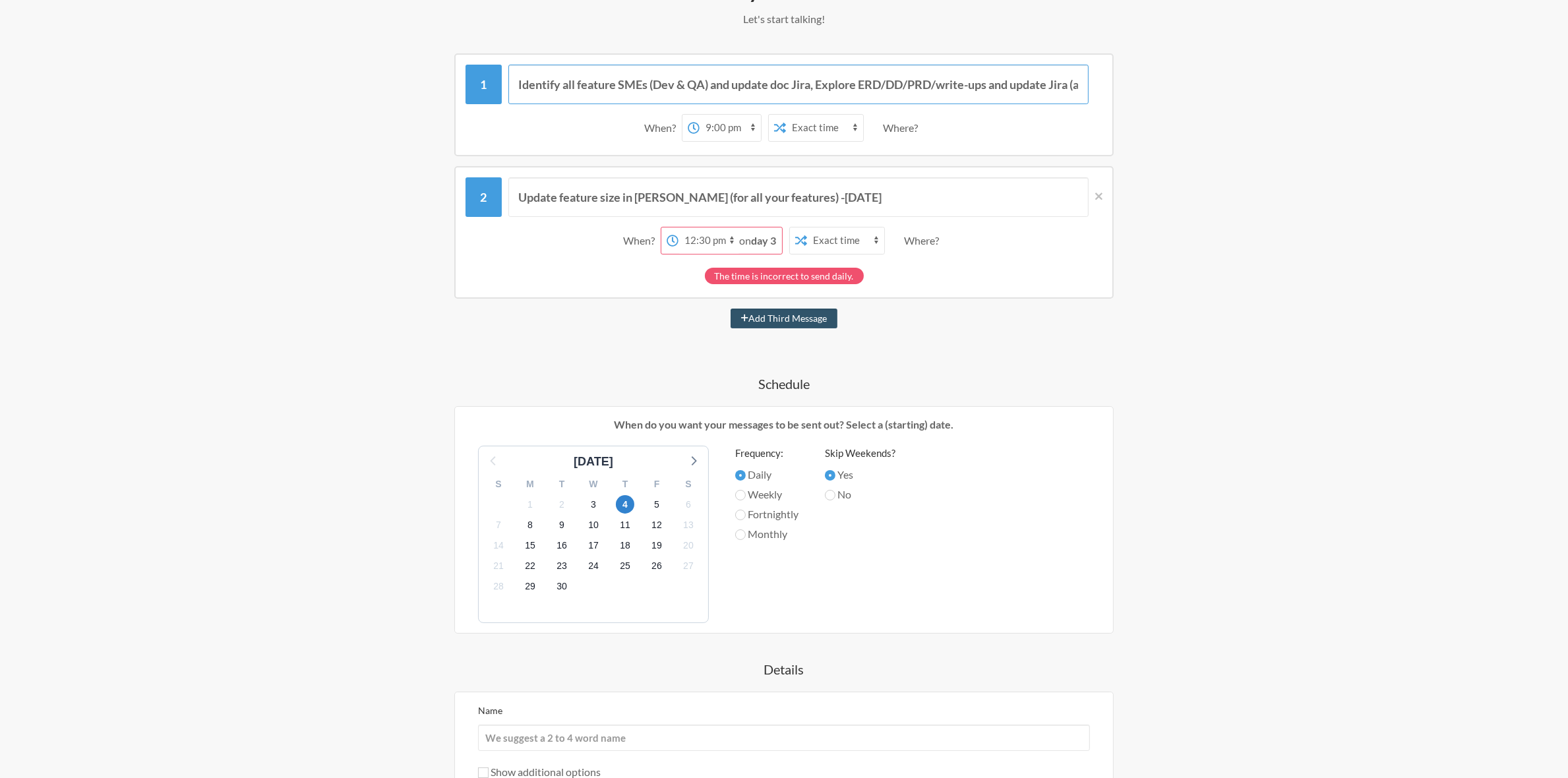
click at [1013, 87] on input "Identify all feature SMEs (Dev & QA) and update doc Jira, Explore ERD/DD/PRD/wr…" at bounding box center [799, 84] width 581 height 40
click at [761, 243] on strong "day 3" at bounding box center [763, 240] width 25 height 13
click at [760, 243] on strong "day 3" at bounding box center [763, 240] width 25 height 13
click at [712, 241] on select "12:00 am 12:15 am 12:30 am 12:45 am 1:00 am 1:15 am 1:30 am 1:45 am 2:00 am 2:1…" at bounding box center [709, 240] width 61 height 27
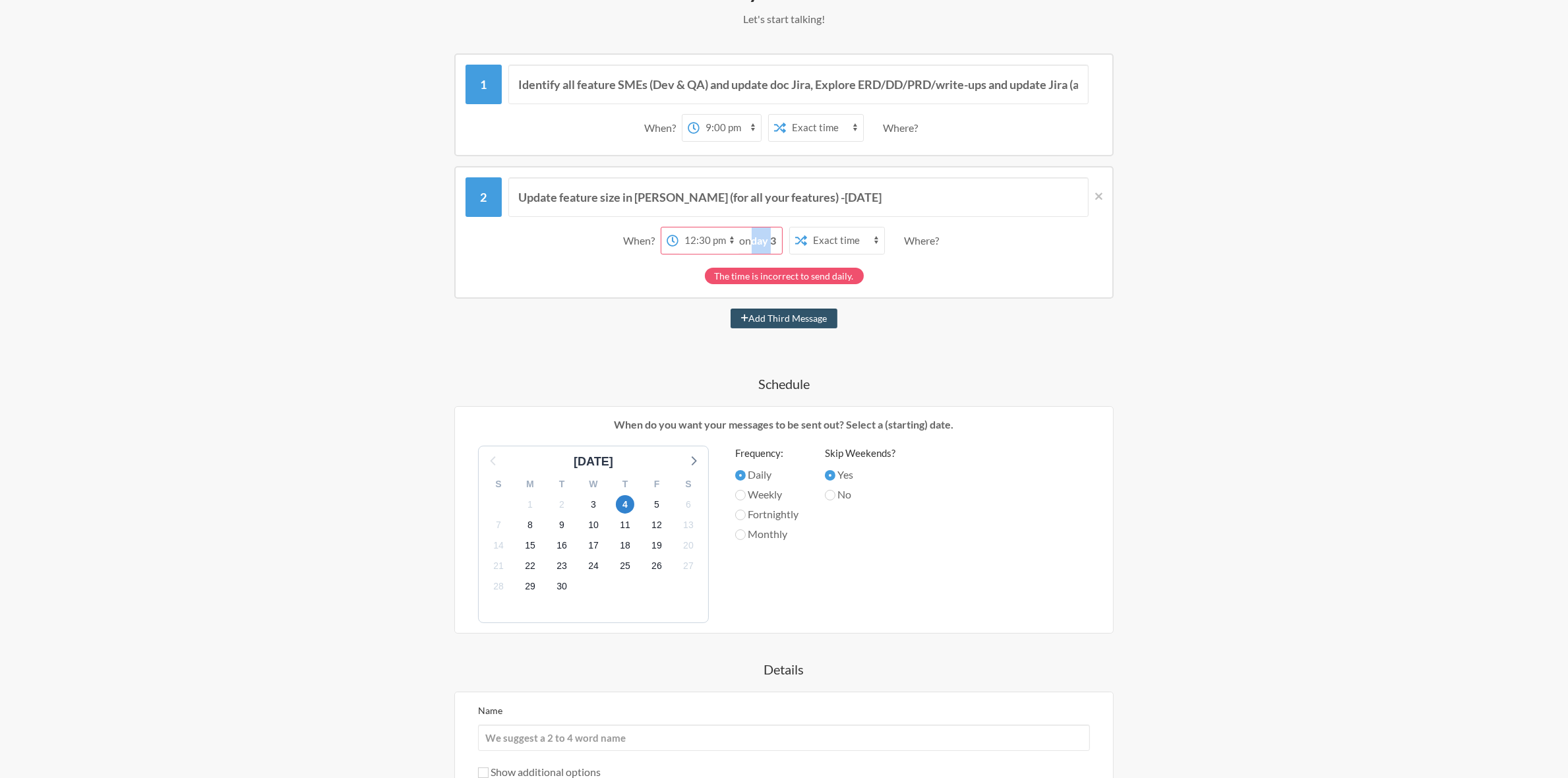
select select "21:00:00"
click at [678, 227] on select "12:00 am 12:15 am 12:30 am 12:45 am 1:00 am 1:15 am 1:30 am 1:45 am 2:00 am 2:1…" at bounding box center [709, 240] width 61 height 27
click at [765, 242] on strong "day 2" at bounding box center [763, 240] width 25 height 13
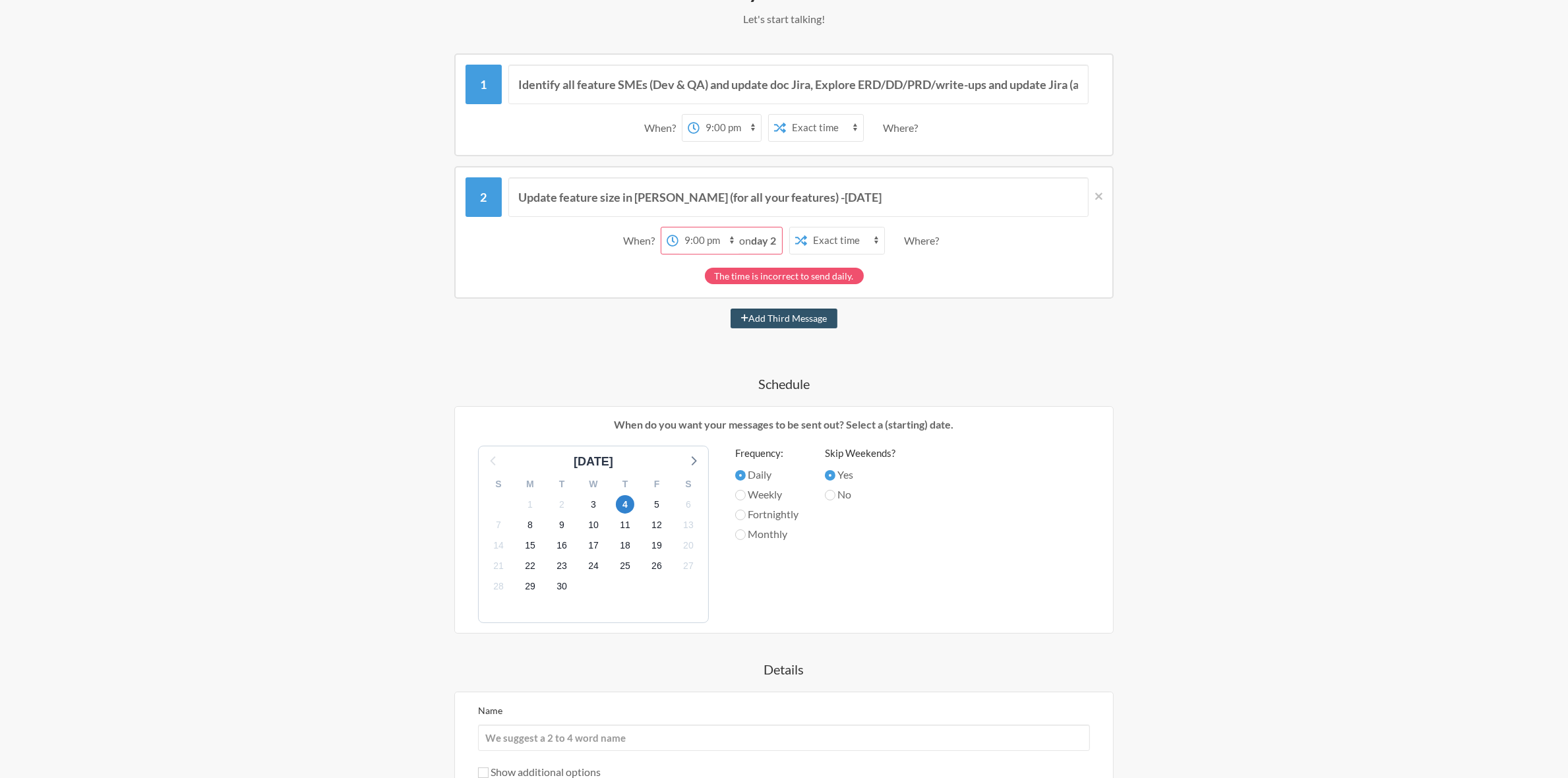
click at [827, 275] on div "The time is incorrect to send daily." at bounding box center [784, 276] width 159 height 17
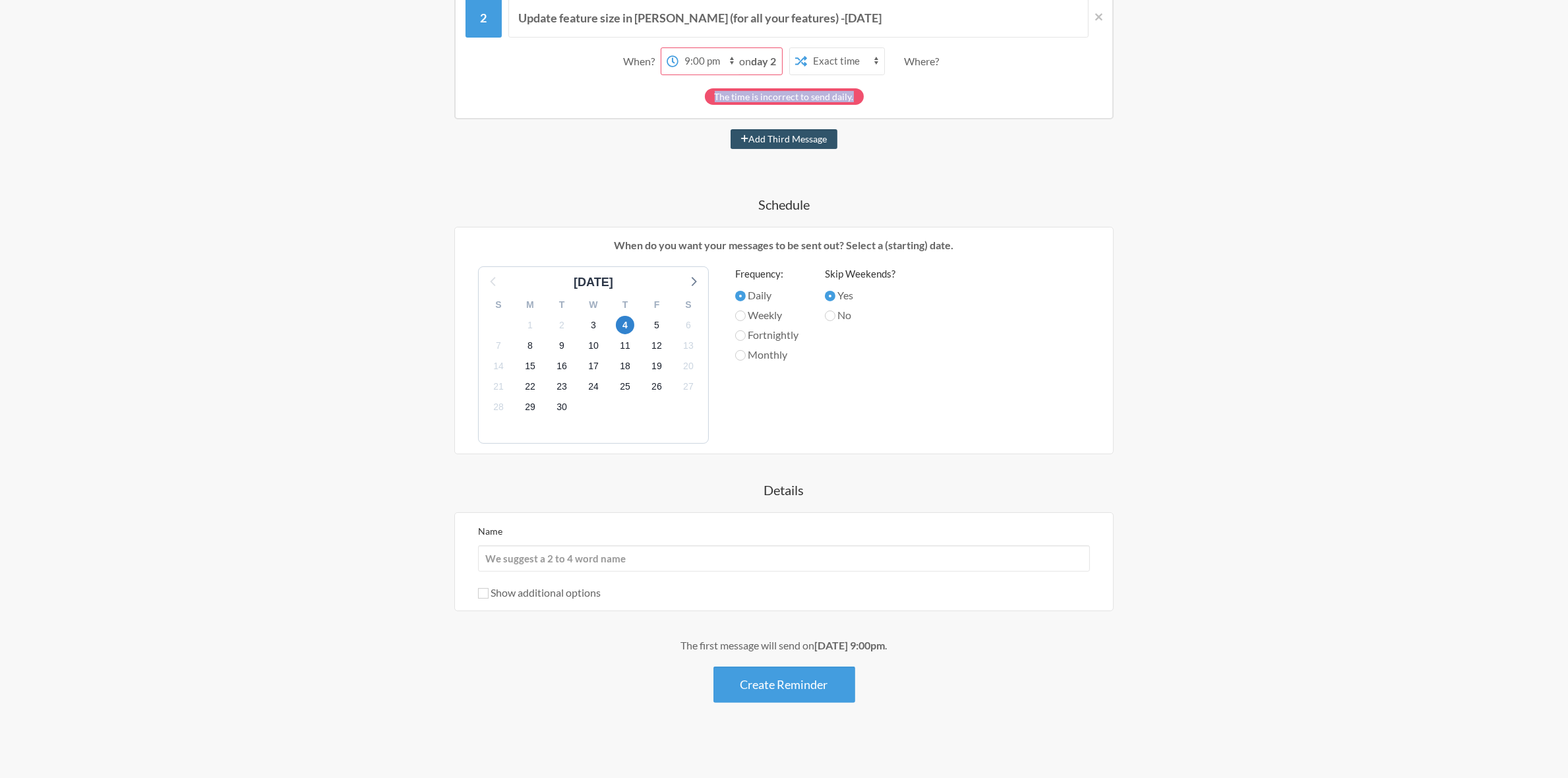
scroll to position [179, 0]
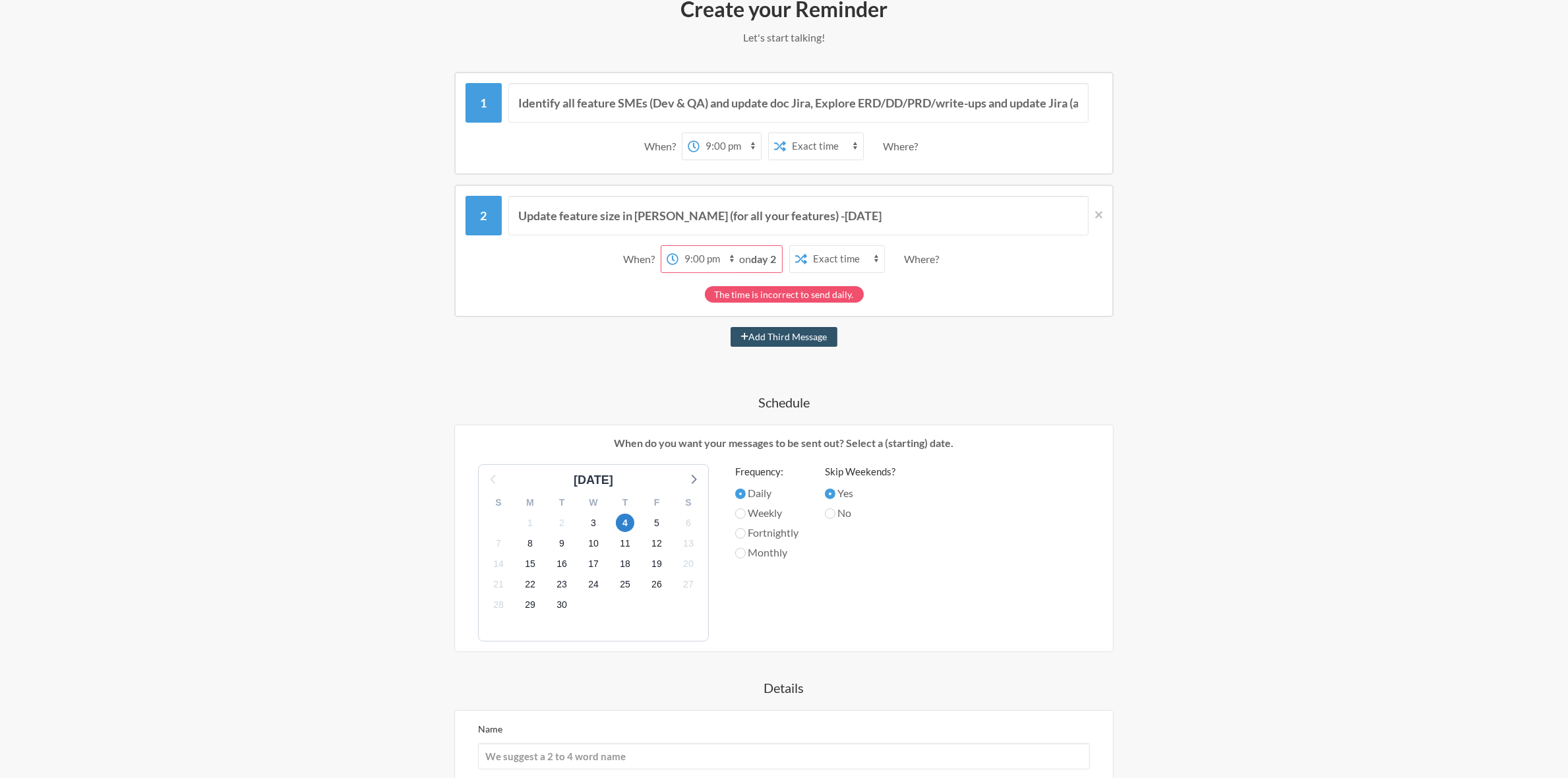
click at [699, 79] on div "Identify all feature SMEs (Dev & QA) and update doc Jira, Explore ERD/DD/PRD/wr…" at bounding box center [783, 123] width 659 height 103
click at [699, 99] on input "Identify all feature SMEs (Dev & QA) and update doc Jira, Explore ERD/DD/PRD/wr…" at bounding box center [799, 103] width 581 height 40
click at [594, 522] on span "3" at bounding box center [593, 522] width 19 height 19
click at [771, 530] on label "Fortnightly" at bounding box center [767, 532] width 63 height 16
click at [745, 530] on input "Fortnightly" at bounding box center [740, 533] width 11 height 11
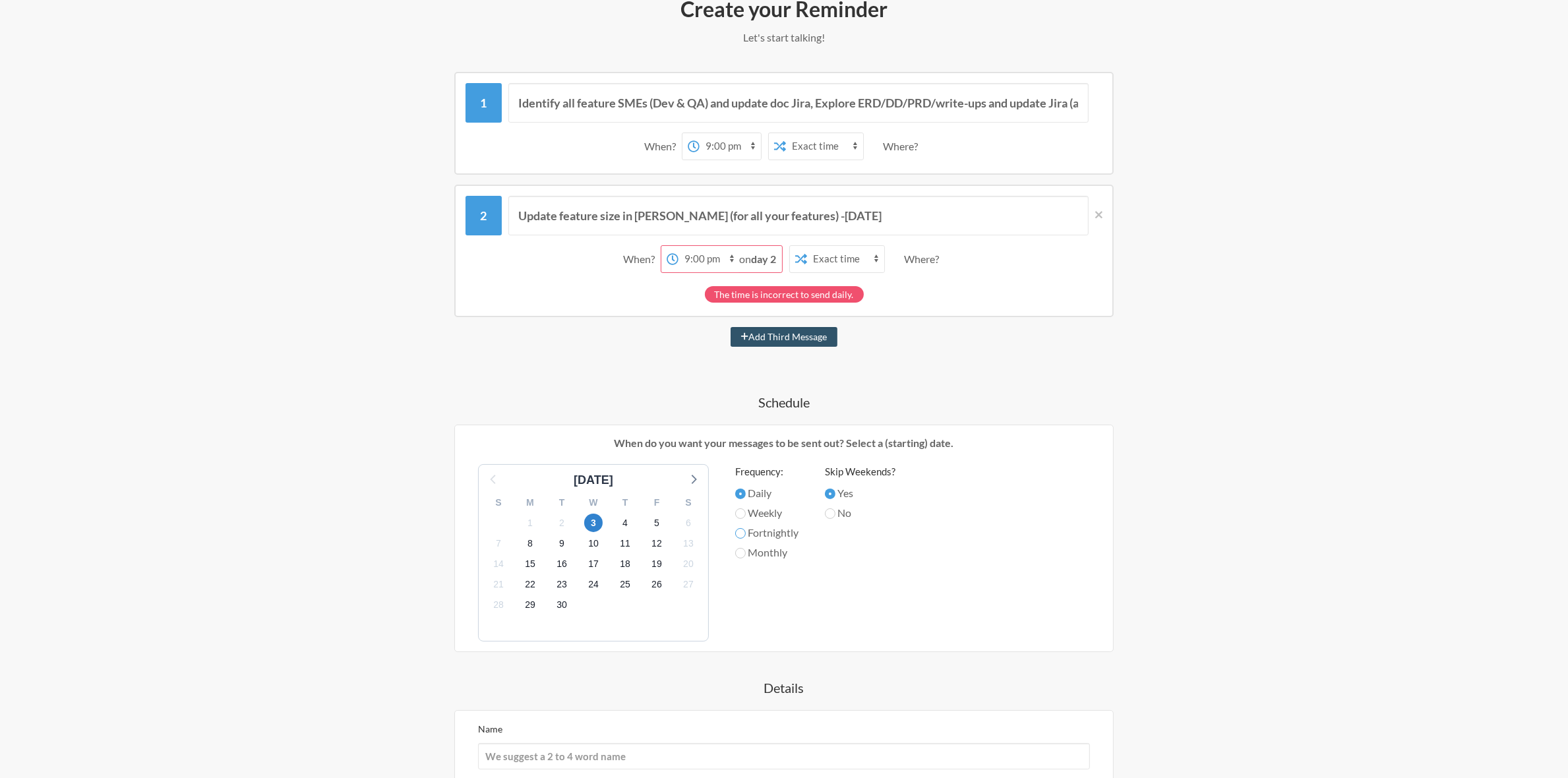
radio input "true"
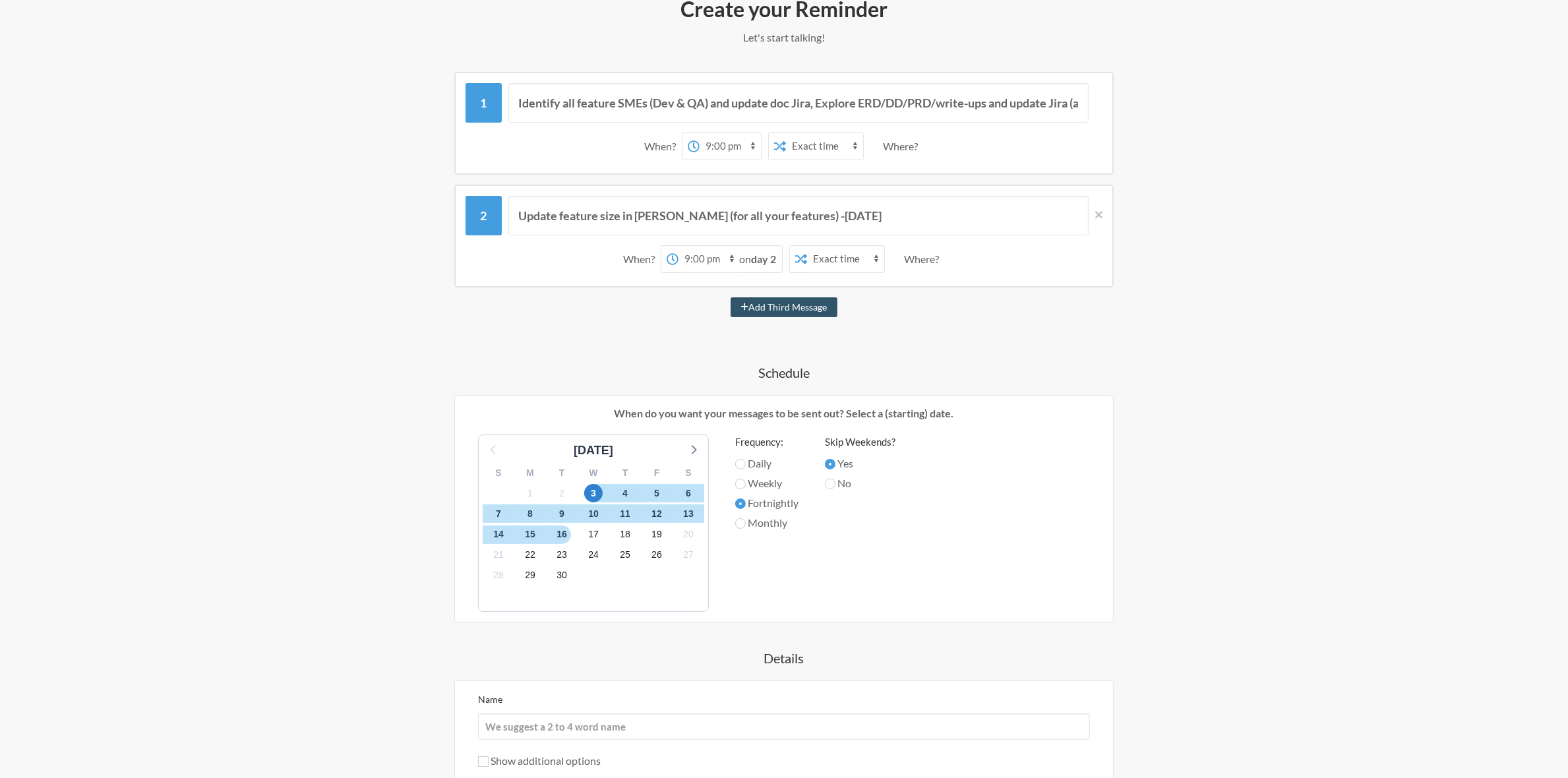
click at [772, 520] on label "Monthly" at bounding box center [767, 522] width 63 height 16
click at [745, 520] on input "Monthly" at bounding box center [740, 523] width 11 height 11
radio input "true"
click at [770, 484] on label "Weekly" at bounding box center [767, 484] width 63 height 16
click at [745, 484] on input "Weekly" at bounding box center [740, 484] width 11 height 11
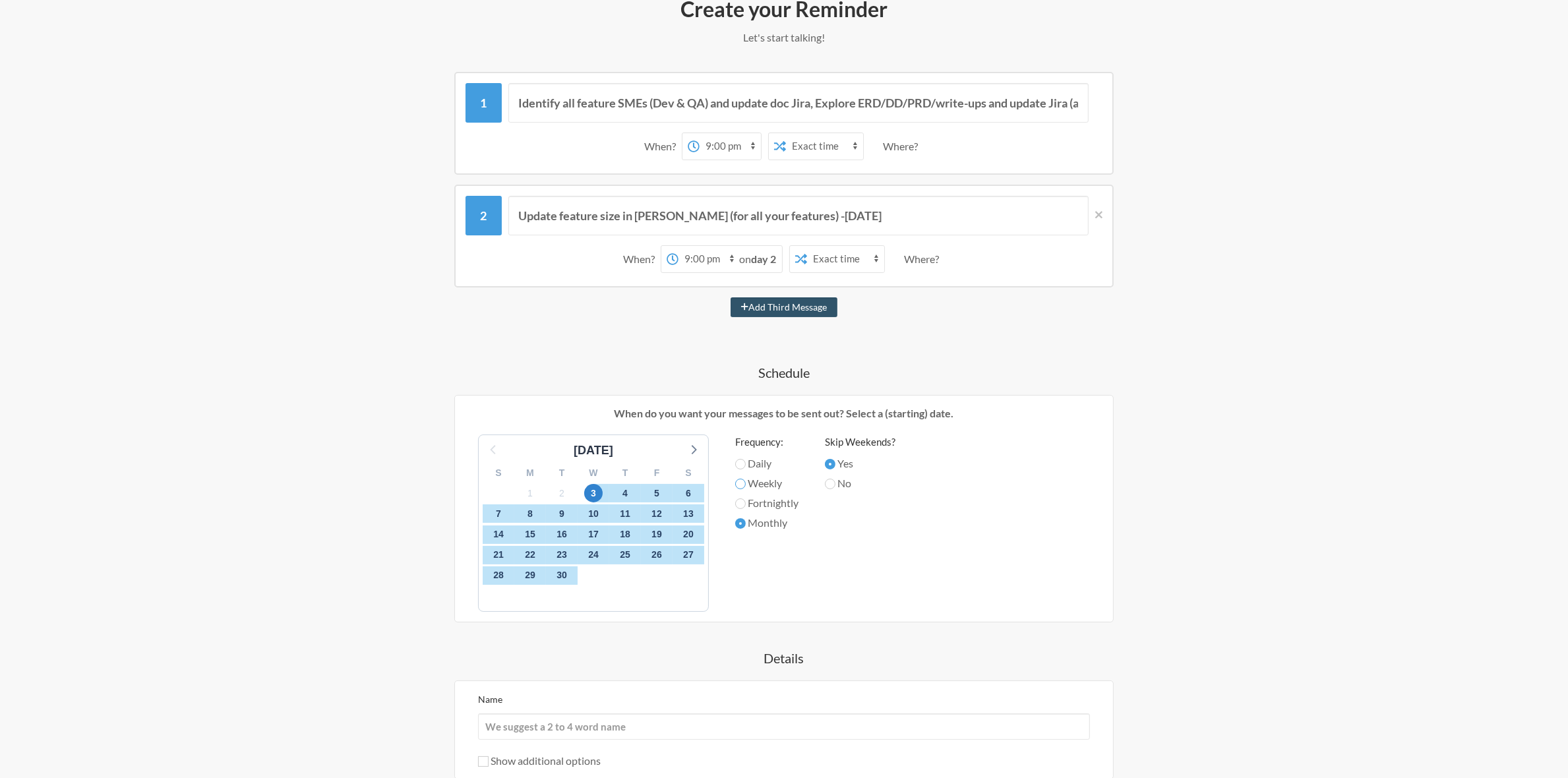
radio input "true"
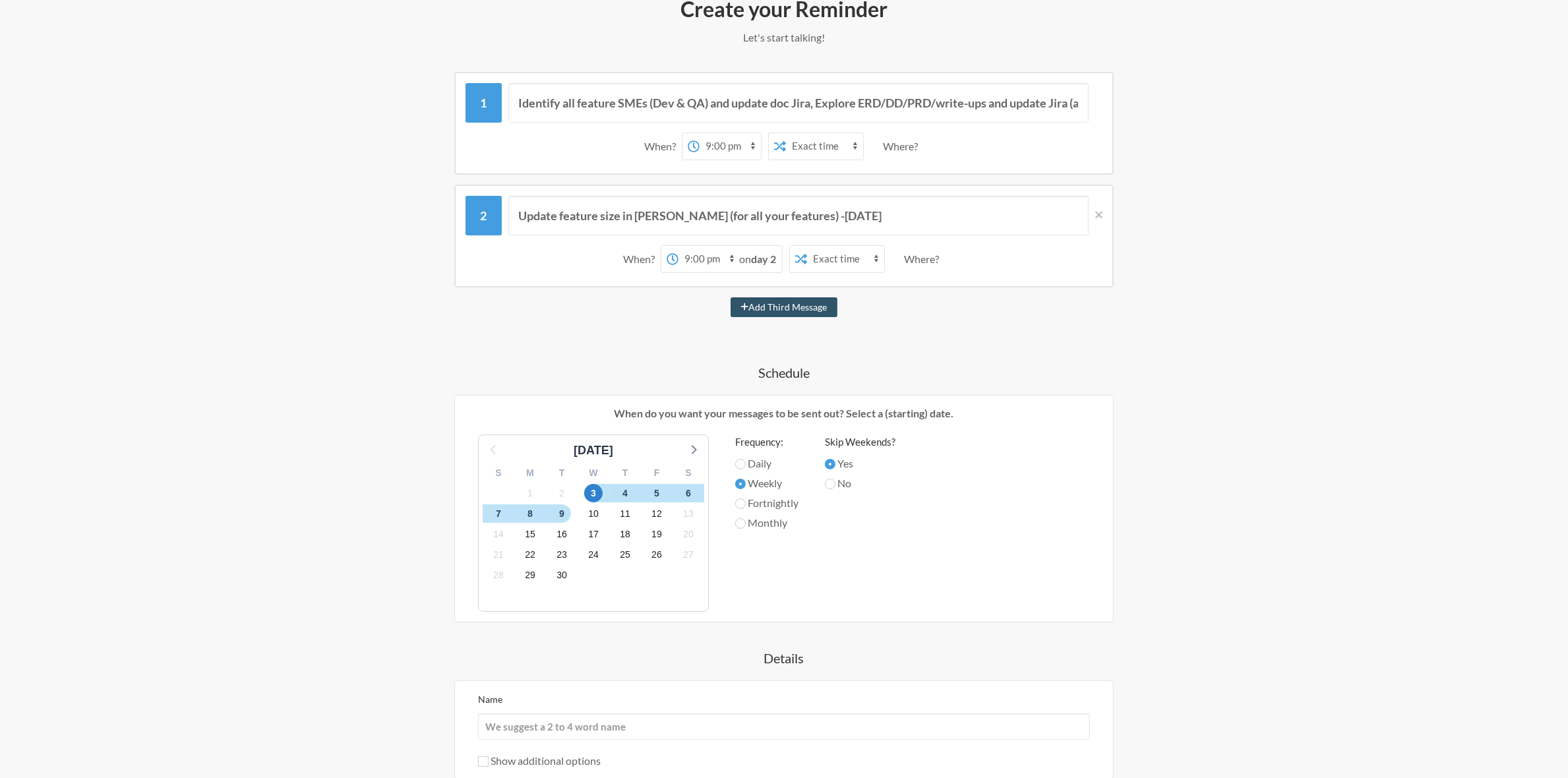
click at [765, 462] on label "Daily" at bounding box center [767, 464] width 63 height 16
click at [745, 462] on input "Daily" at bounding box center [740, 464] width 11 height 11
radio input "true"
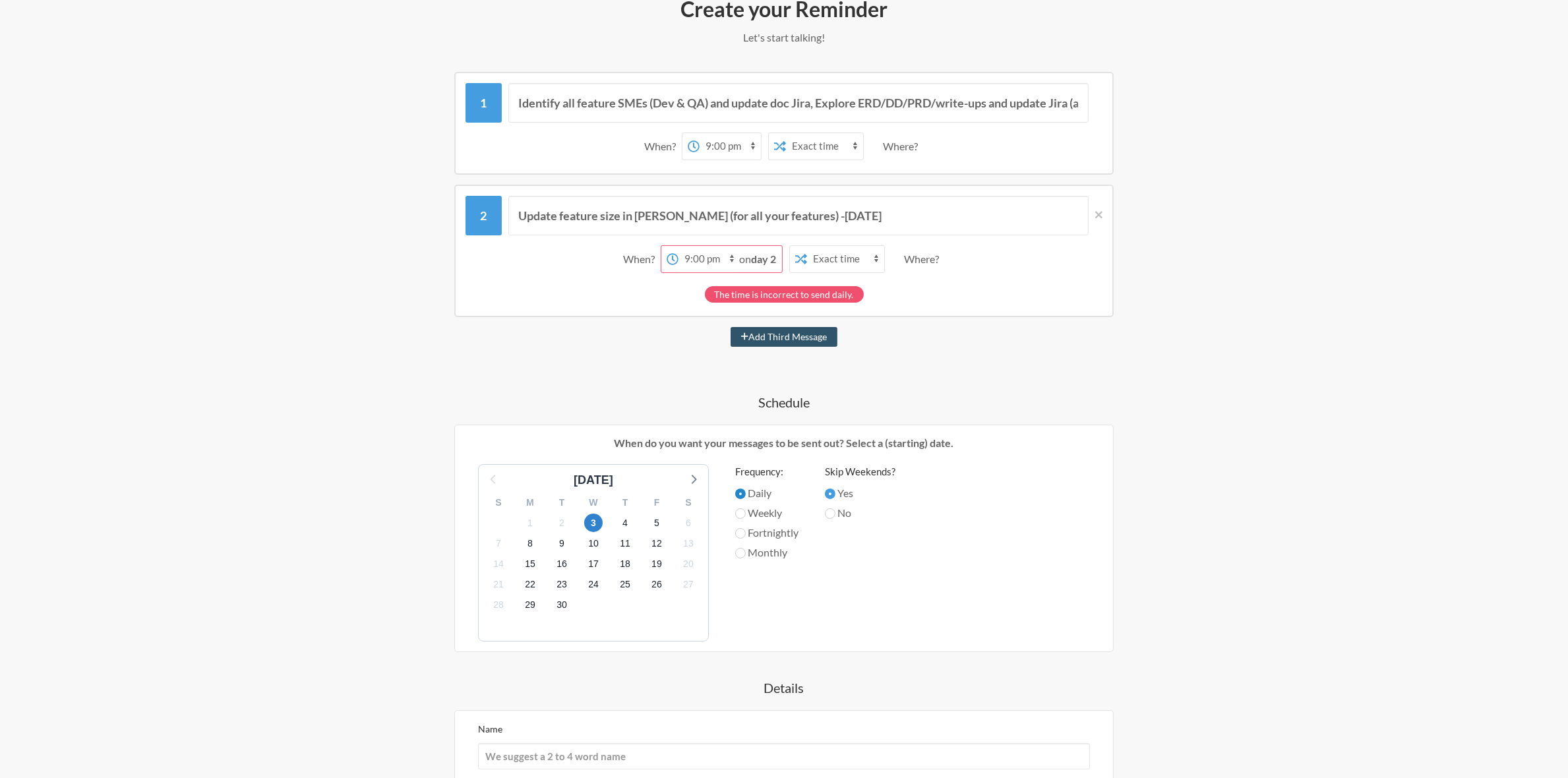
scroll to position [377, 0]
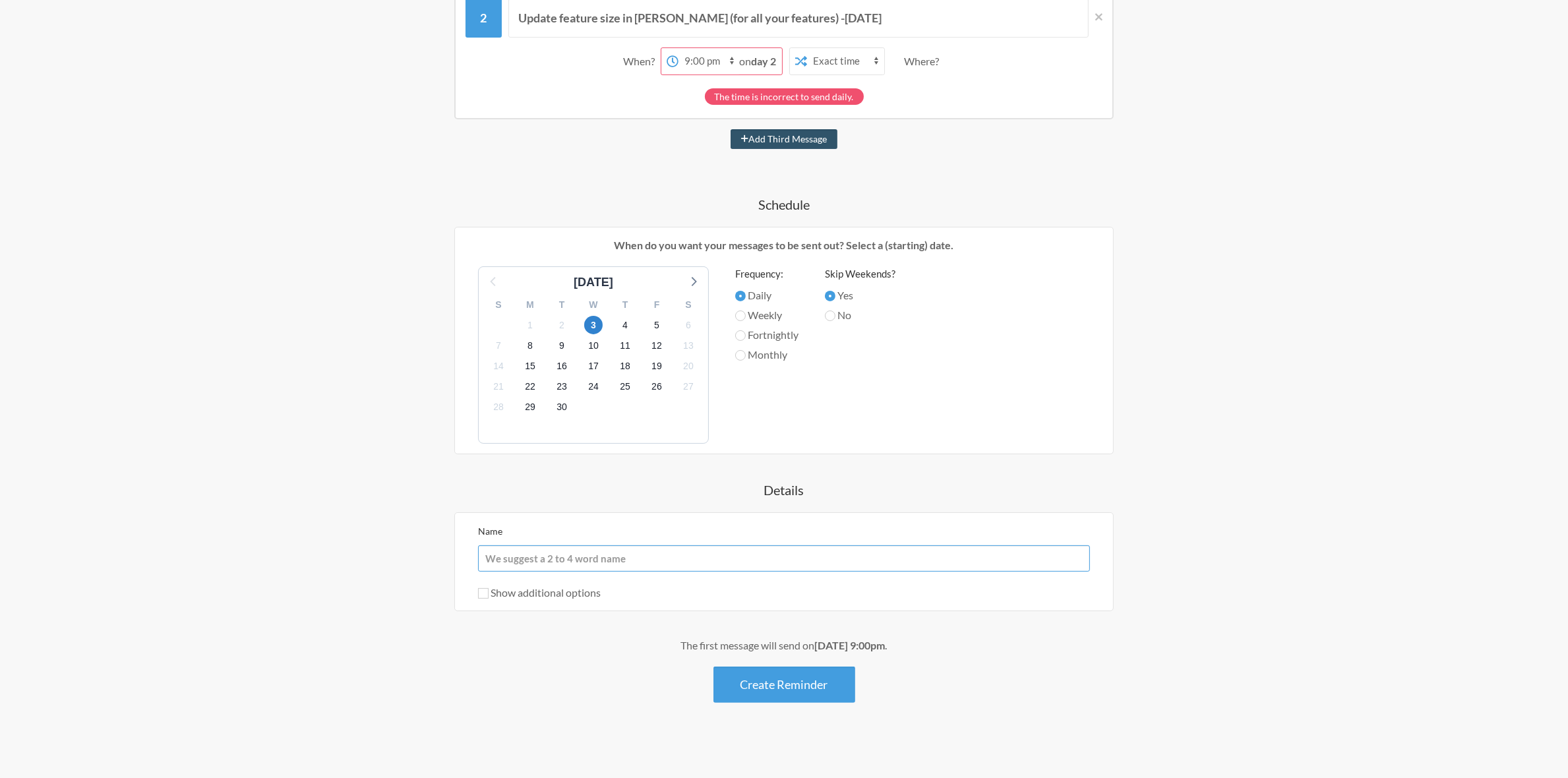
click at [526, 548] on input "Name" at bounding box center [783, 558] width 612 height 27
type input "Milestone dates"
click at [565, 593] on label "Show additional options" at bounding box center [539, 592] width 123 height 13
click at [489, 593] on input "Show additional options" at bounding box center [483, 593] width 11 height 11
checkbox input "true"
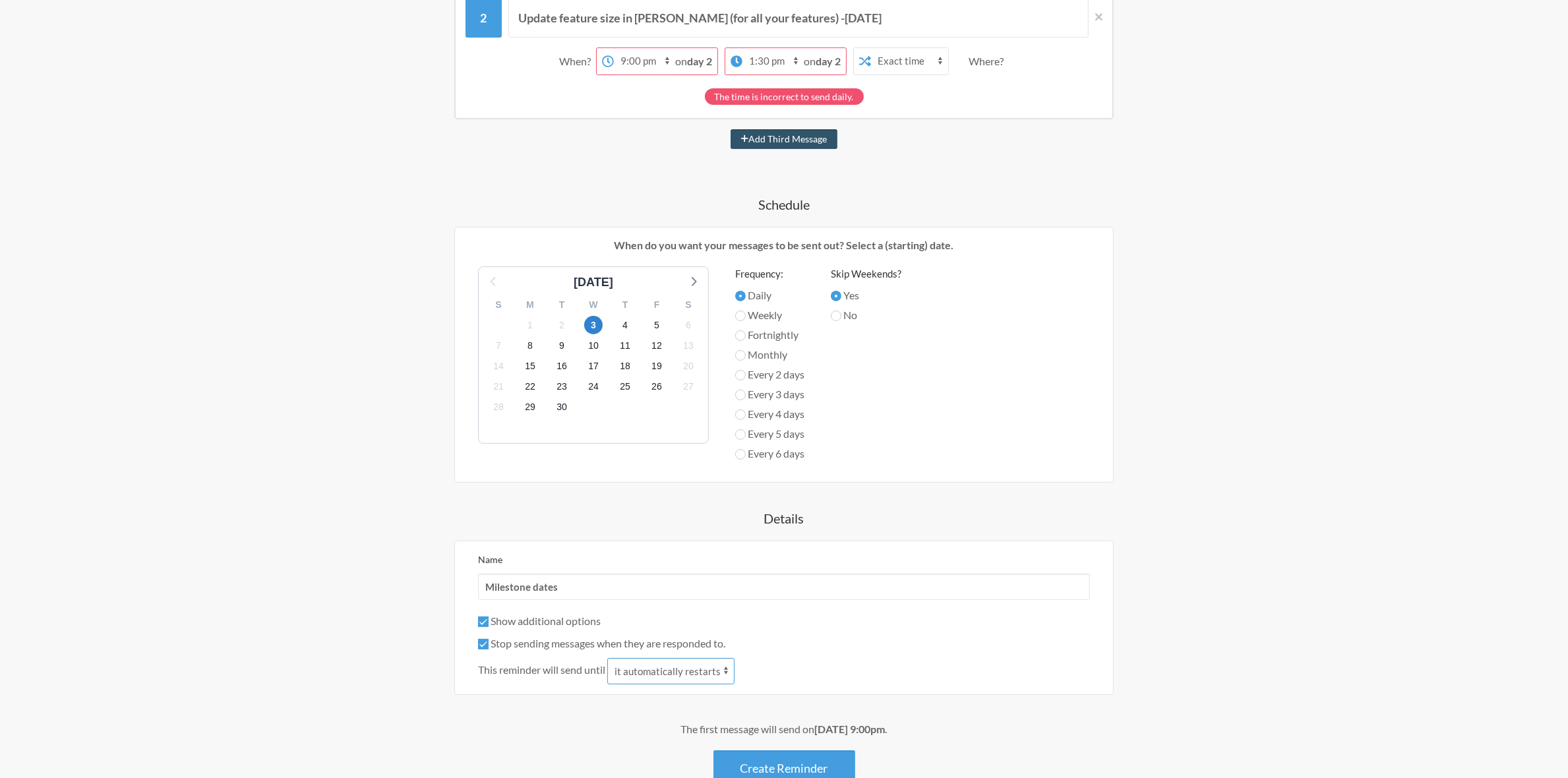
click at [678, 672] on select "it automatically restarts it is replied to" at bounding box center [671, 671] width 127 height 27
select select "1"
click at [609, 658] on select "it automatically restarts it is replied to" at bounding box center [671, 671] width 127 height 27
click at [704, 667] on select "it automatically restarts it is replied to" at bounding box center [671, 671] width 127 height 27
click at [704, 668] on select "it automatically restarts it is replied to" at bounding box center [671, 671] width 127 height 27
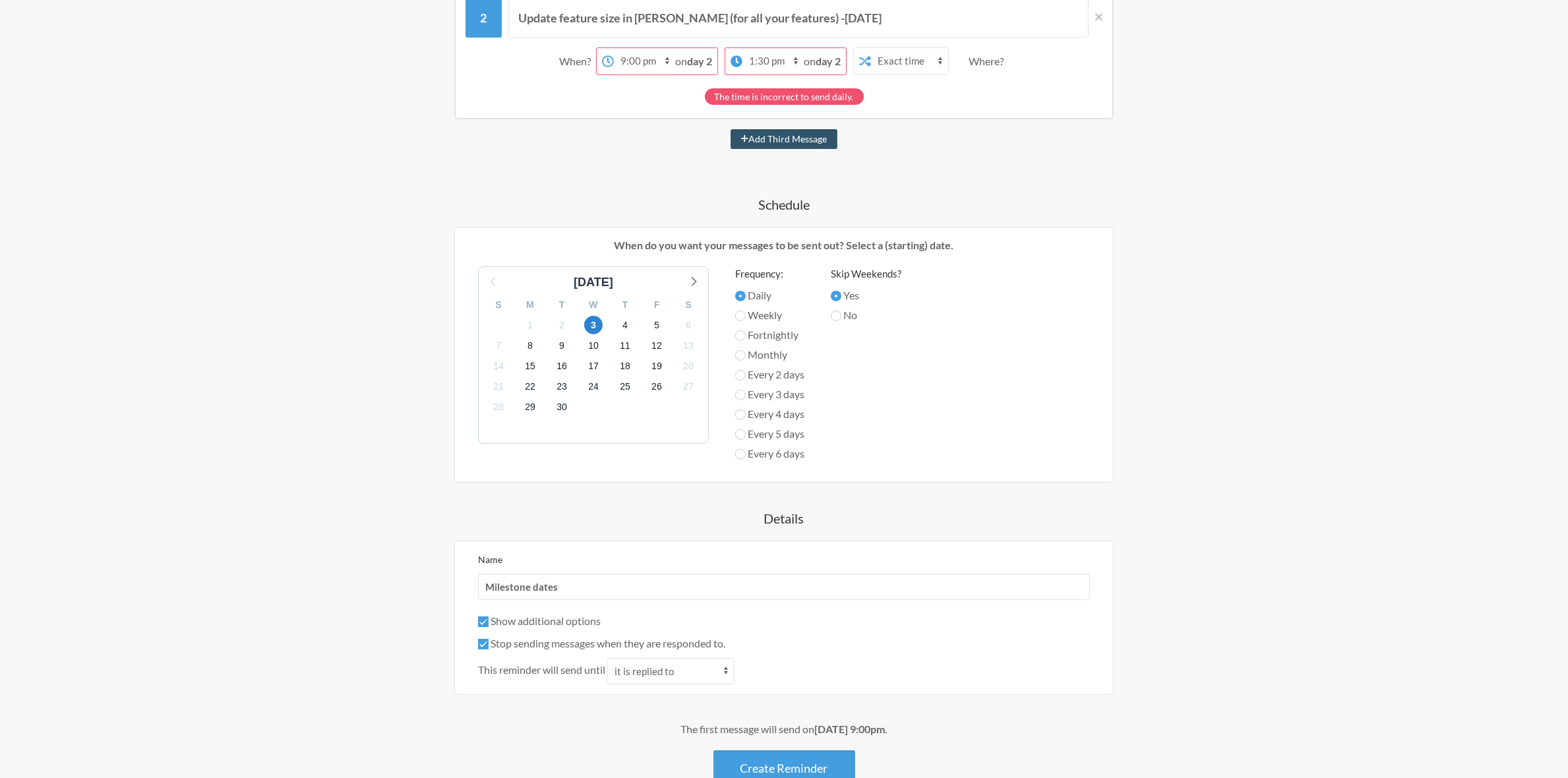
click at [552, 637] on label "Stop sending messages when they are responded to." at bounding box center [601, 643] width 247 height 13
click at [489, 639] on input "Stop sending messages when they are responded to." at bounding box center [483, 644] width 11 height 11
checkbox input "false"
click at [550, 619] on label "Show additional options" at bounding box center [539, 620] width 123 height 13
click at [489, 619] on input "Show additional options" at bounding box center [483, 621] width 11 height 11
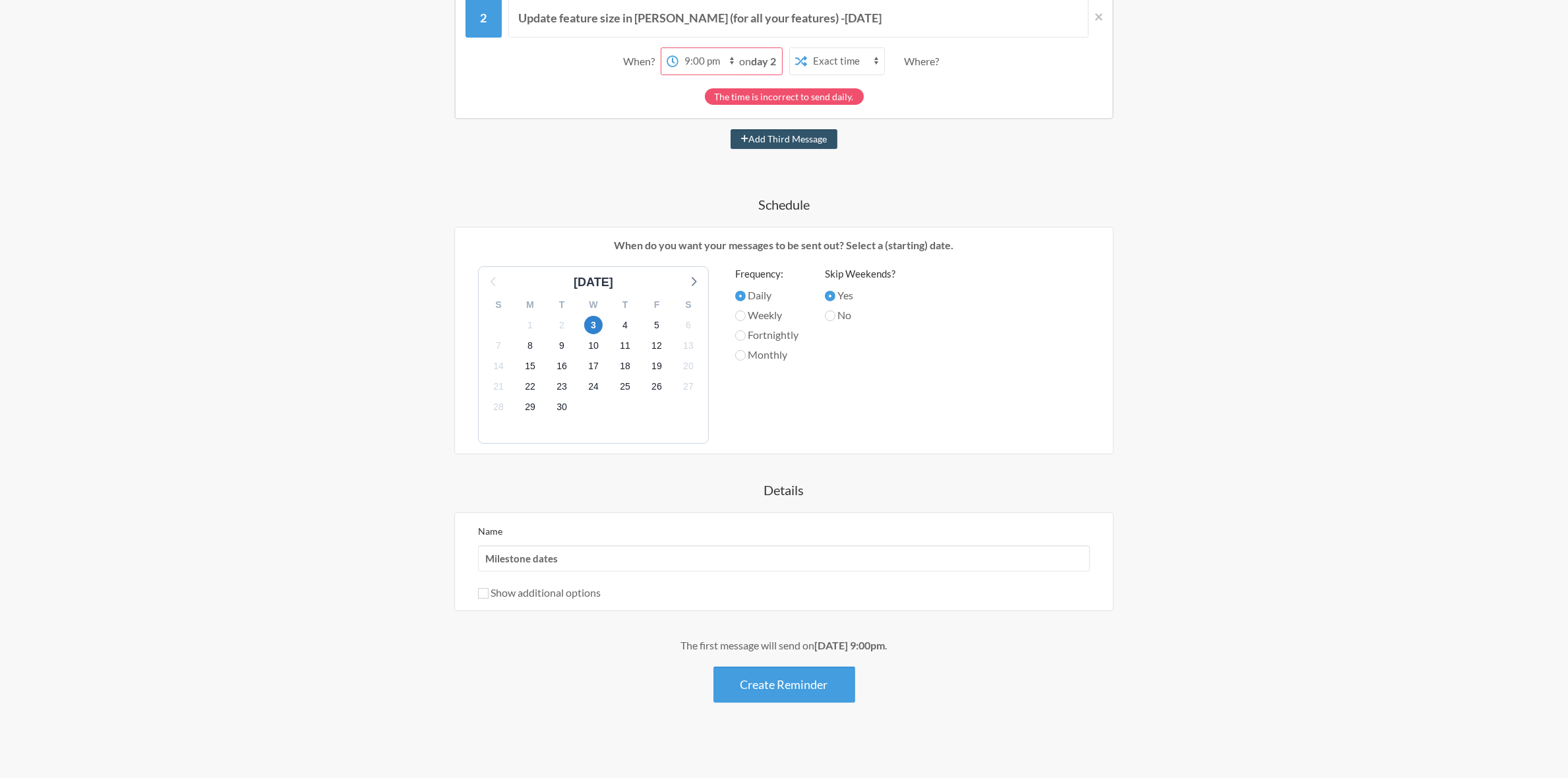
click at [548, 596] on div "Show additional options" at bounding box center [783, 593] width 612 height 16
click at [546, 590] on label "Show additional options" at bounding box center [539, 592] width 123 height 13
click at [489, 590] on input "Show additional options" at bounding box center [483, 593] width 11 height 11
checkbox input "true"
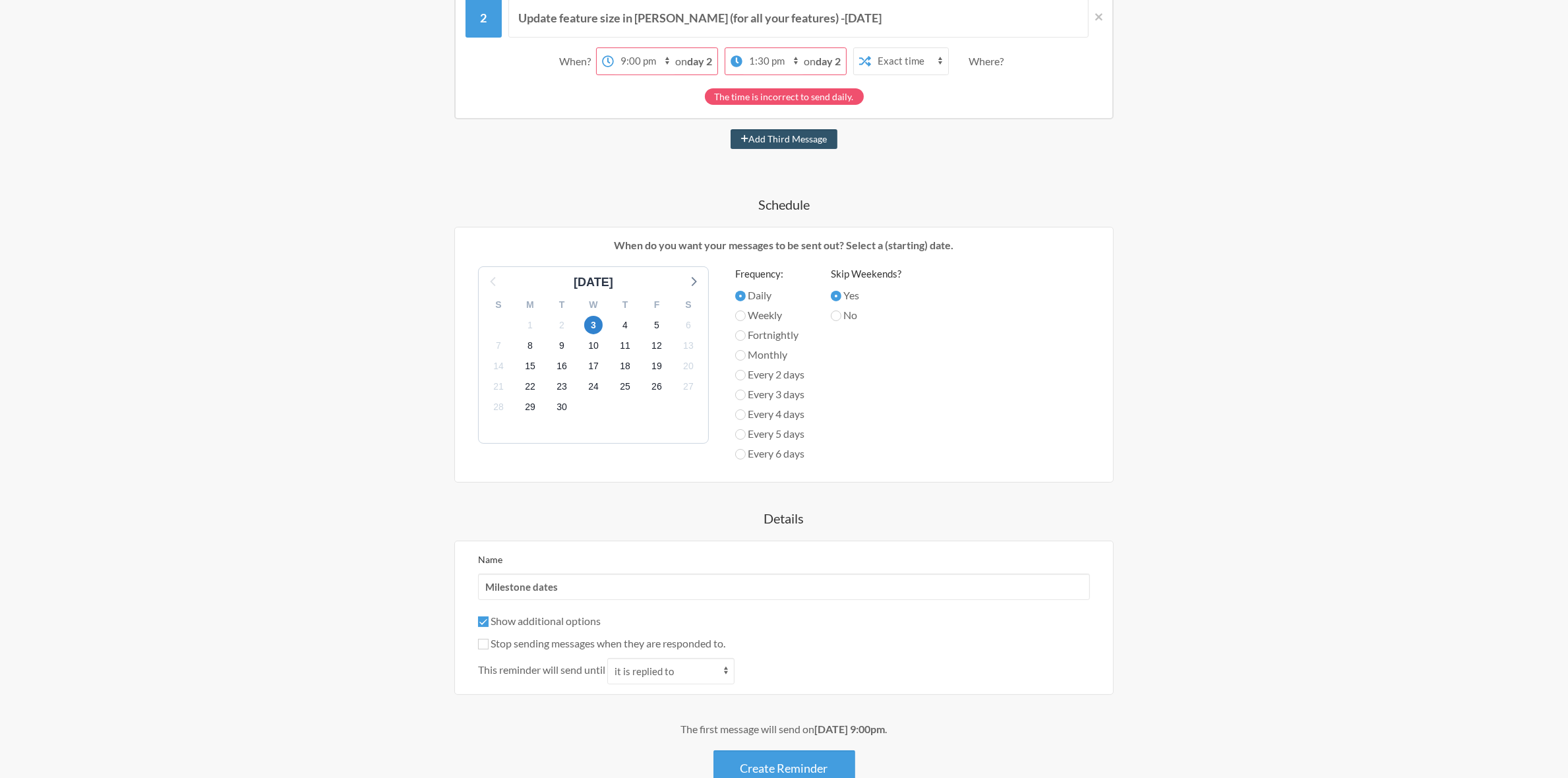
click at [539, 644] on label "Stop sending messages when they are responded to." at bounding box center [601, 643] width 247 height 13
click at [489, 644] on input "Stop sending messages when they are responded to." at bounding box center [483, 644] width 11 height 11
checkbox input "true"
click at [659, 670] on select "it automatically restarts it is replied to" at bounding box center [671, 671] width 127 height 27
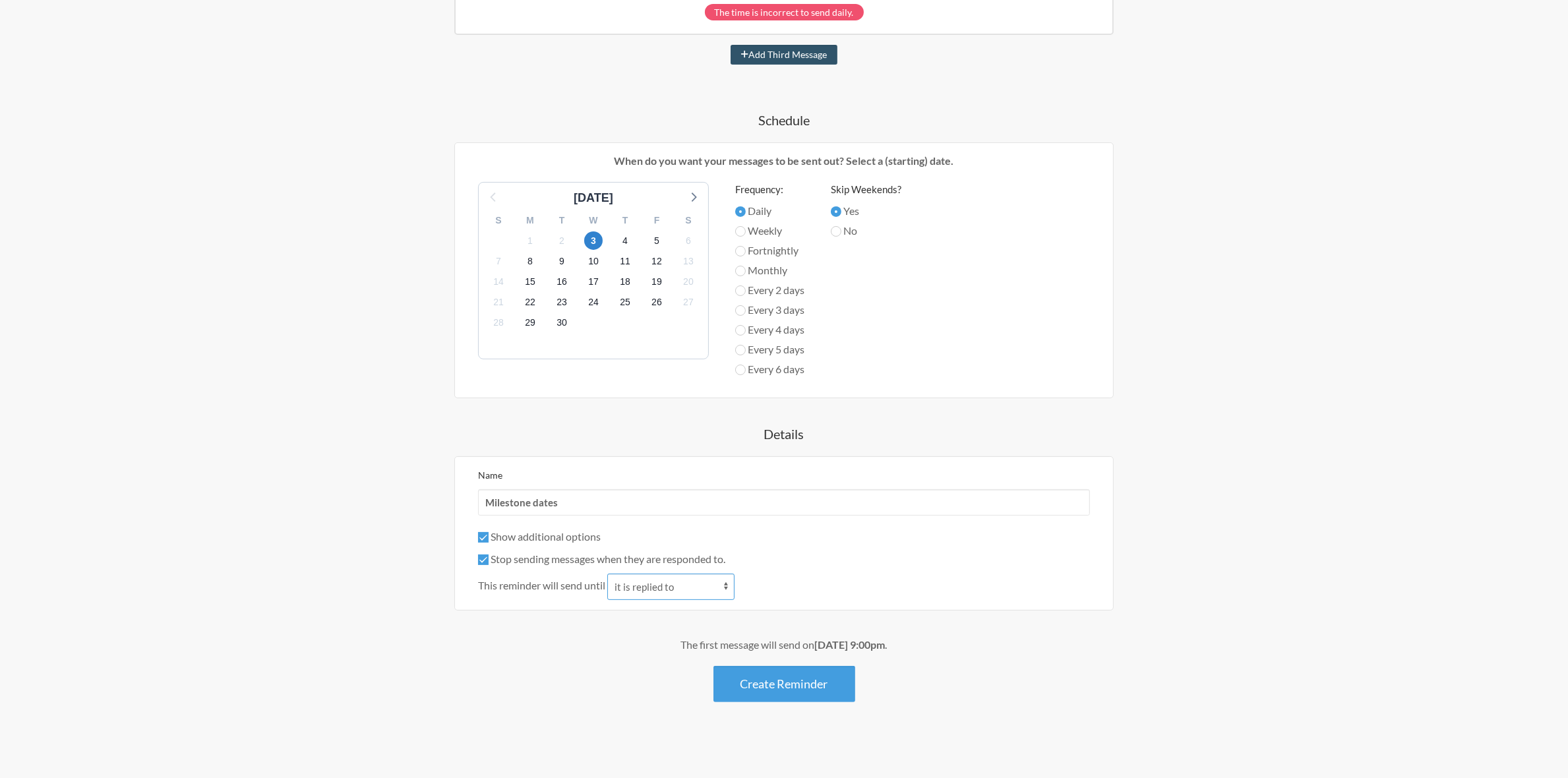
scroll to position [265, 0]
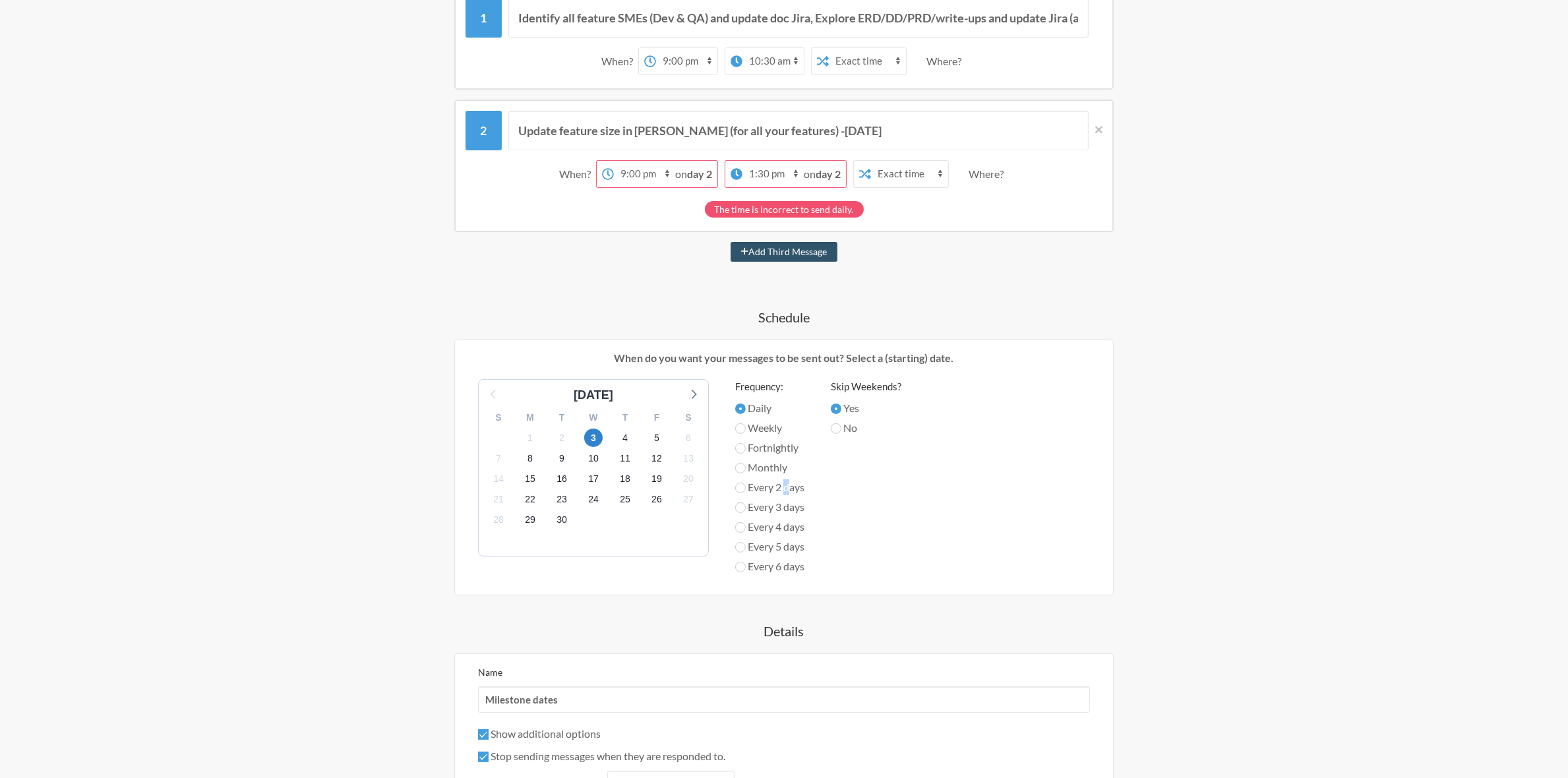
click at [785, 489] on label "Every 2 days" at bounding box center [770, 488] width 69 height 16
click at [747, 485] on label "Every 2 days" at bounding box center [770, 488] width 69 height 16
click at [745, 485] on input "Every 2 days" at bounding box center [740, 488] width 11 height 11
radio input "true"
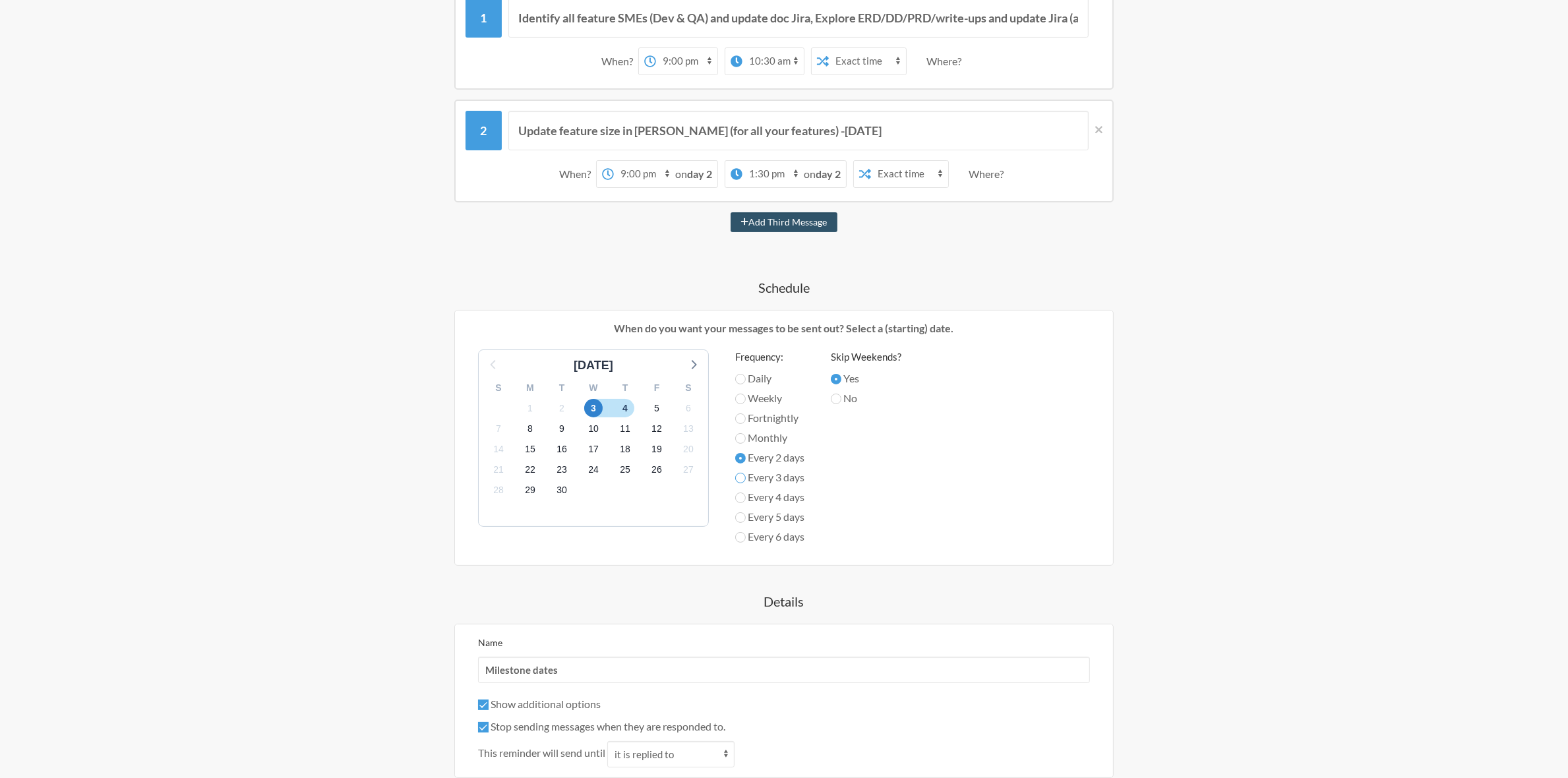
click at [743, 477] on input "Every 3 days" at bounding box center [740, 478] width 11 height 11
radio input "true"
click at [743, 490] on label "Every 4 days" at bounding box center [770, 498] width 69 height 16
click at [743, 493] on input "Every 4 days" at bounding box center [740, 498] width 11 height 11
radio input "true"
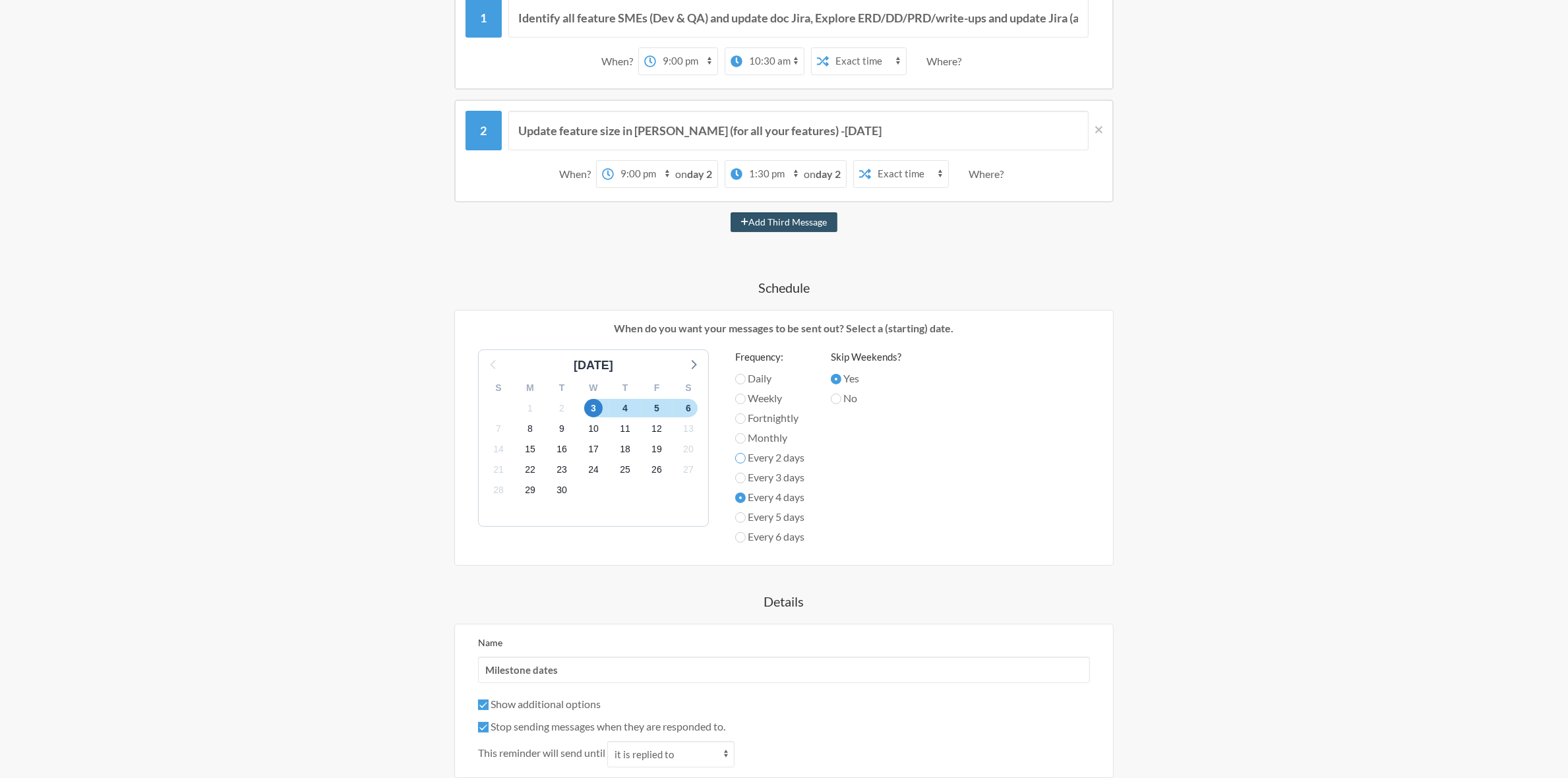
click at [739, 460] on input "Every 2 days" at bounding box center [740, 458] width 11 height 11
radio input "true"
click at [738, 375] on input "Daily" at bounding box center [740, 379] width 11 height 11
radio input "true"
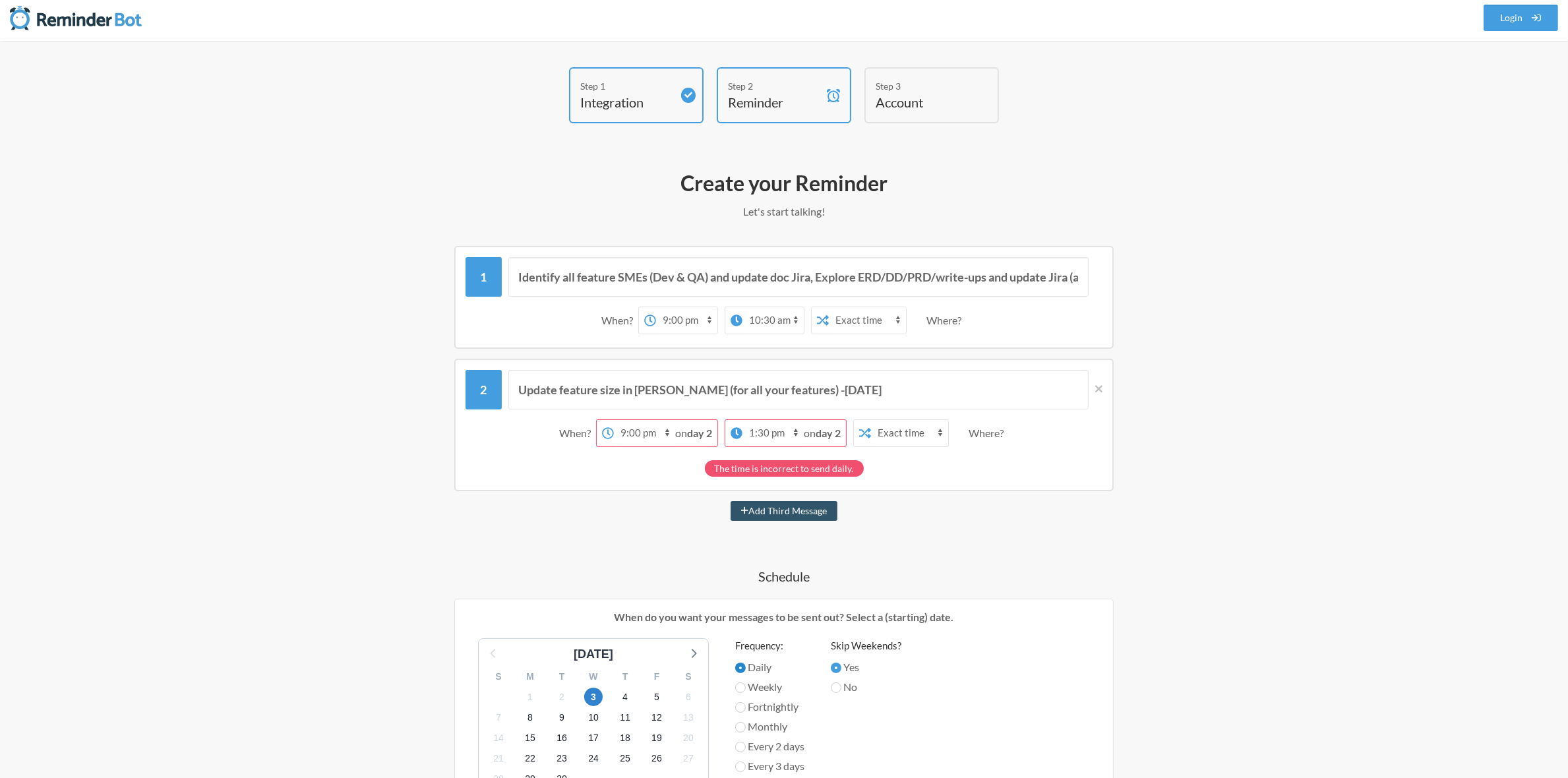
scroll to position [0, 0]
